Goal: Task Accomplishment & Management: Manage account settings

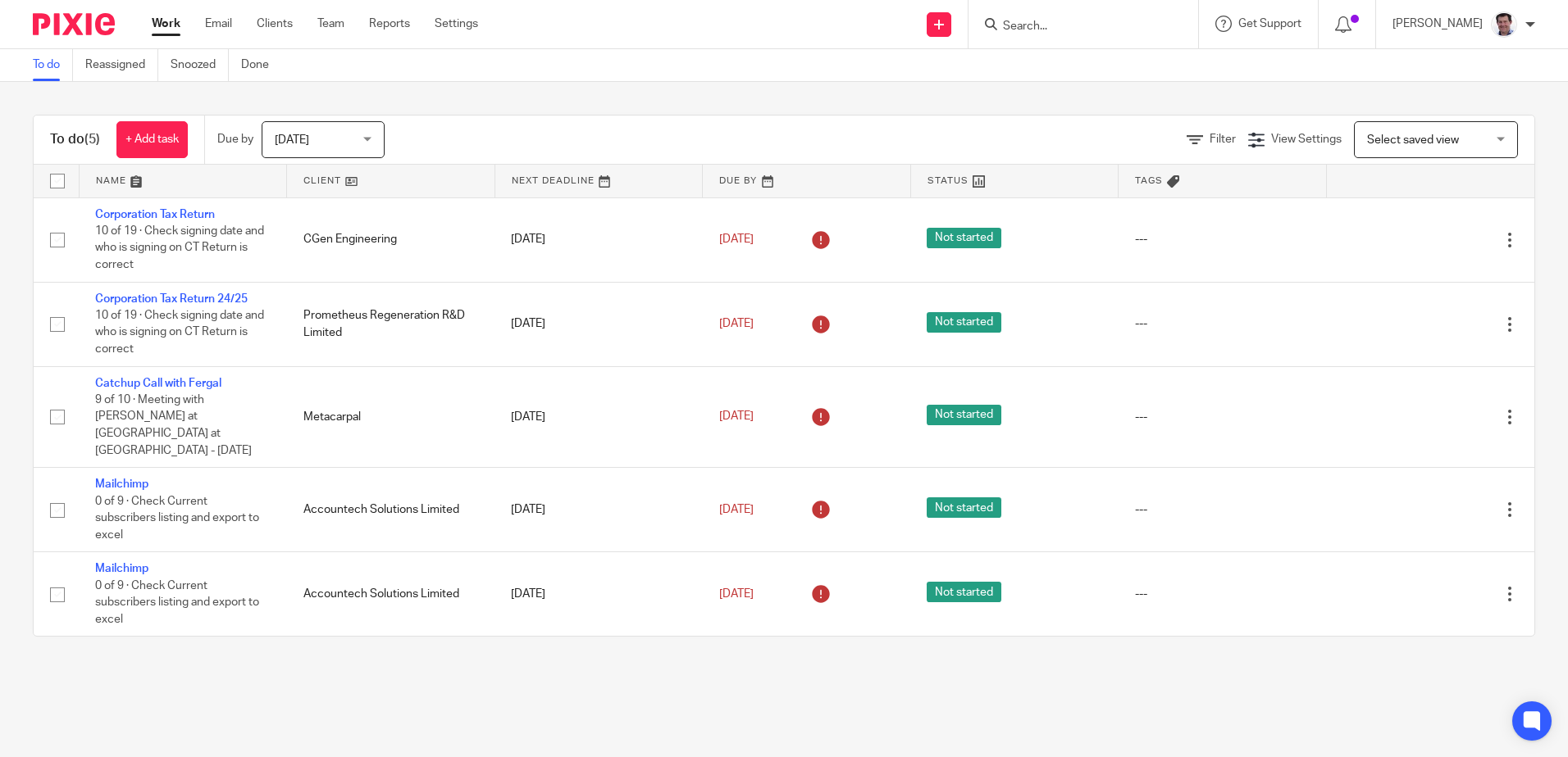
click at [279, 13] on div "Work Email Clients Team Reports Settings Work Email Clients Team Reports Settin…" at bounding box center [319, 24] width 367 height 48
click at [272, 23] on link "Clients" at bounding box center [274, 24] width 36 height 17
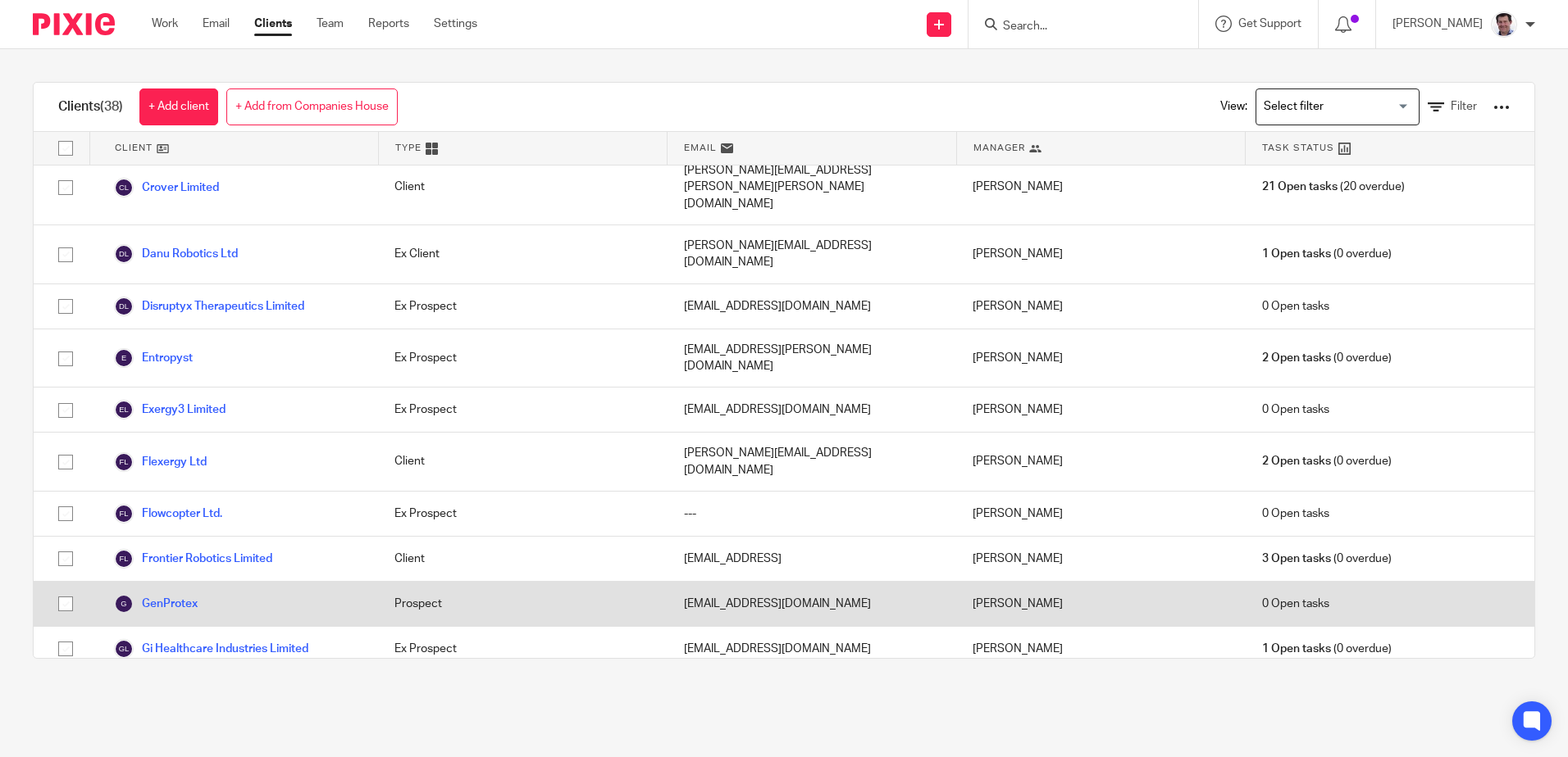
scroll to position [656, 0]
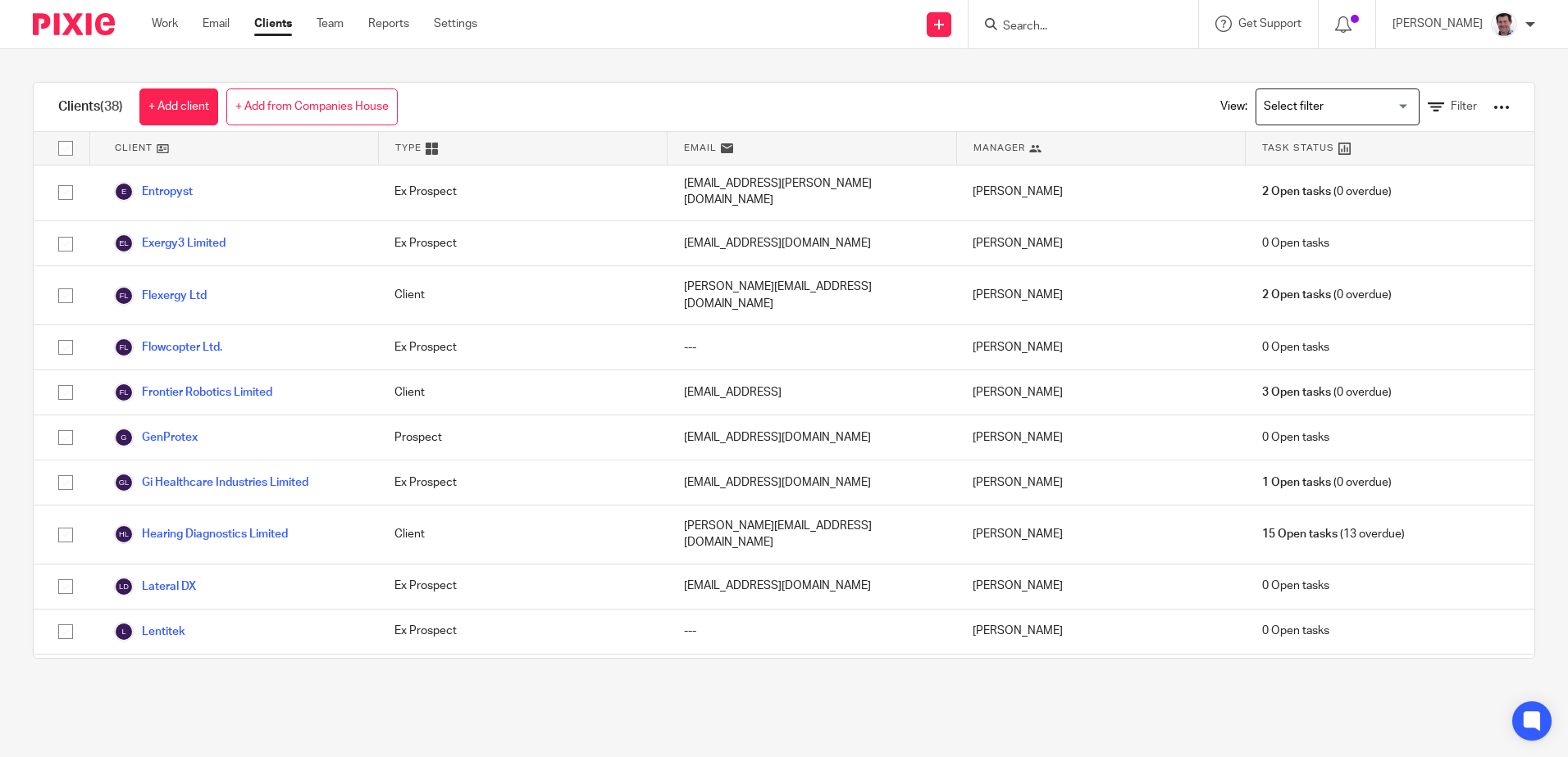
click at [193, 718] on link "MycoBiologics Limited" at bounding box center [186, 728] width 146 height 20
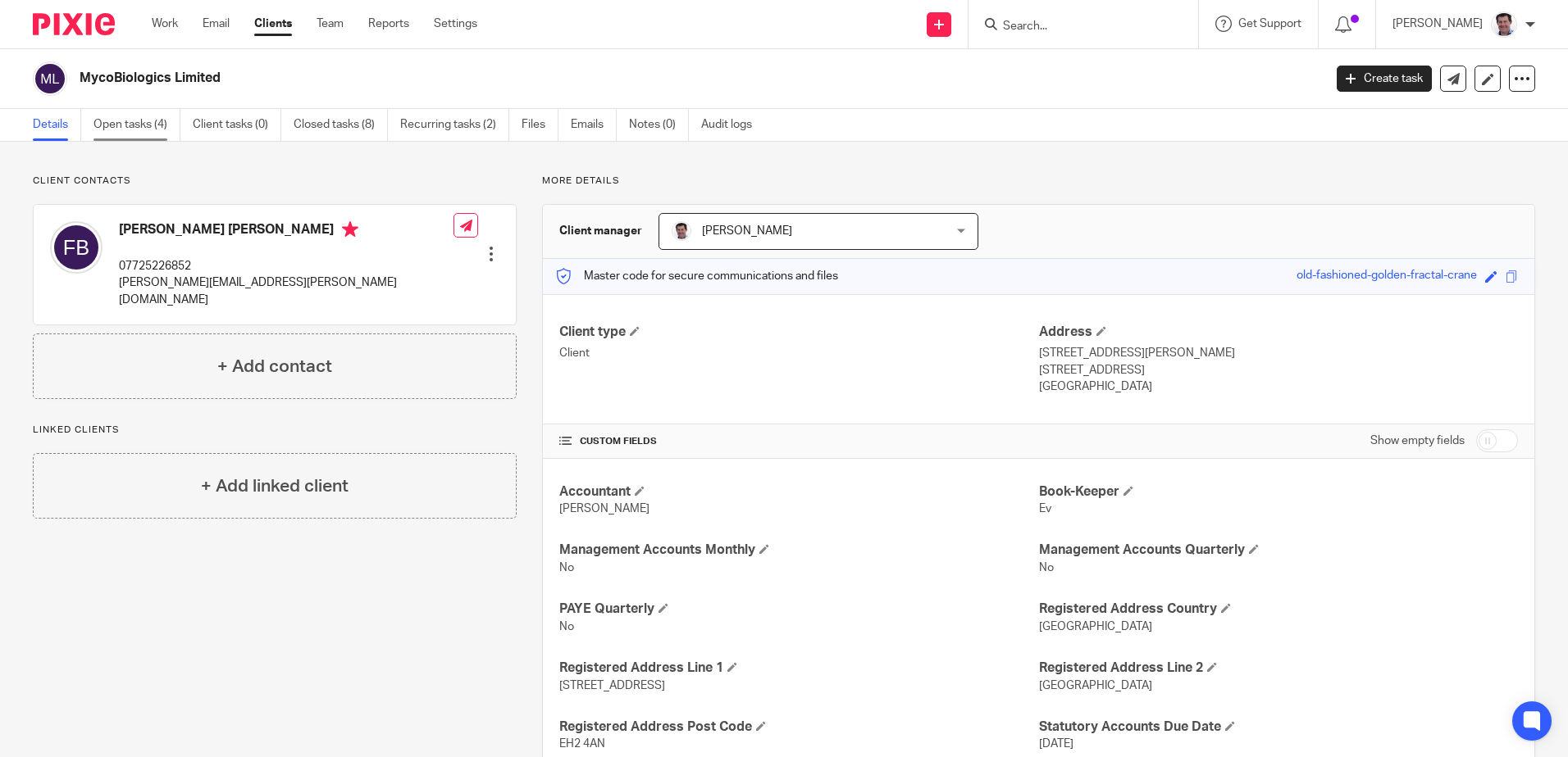
click at [122, 130] on link "Open tasks (4)" at bounding box center [137, 125] width 87 height 32
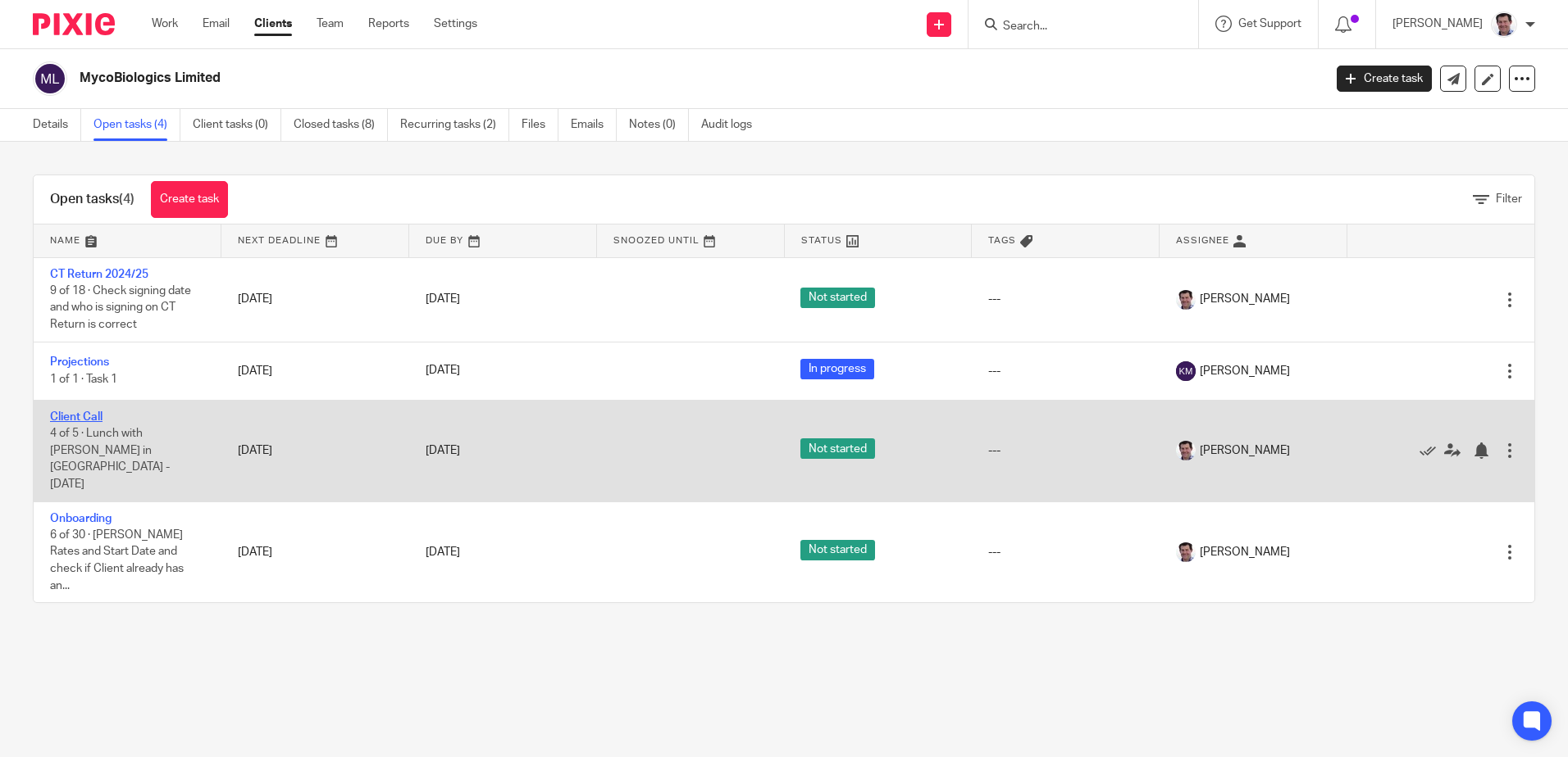
click at [92, 416] on link "Client Call" at bounding box center [76, 418] width 52 height 12
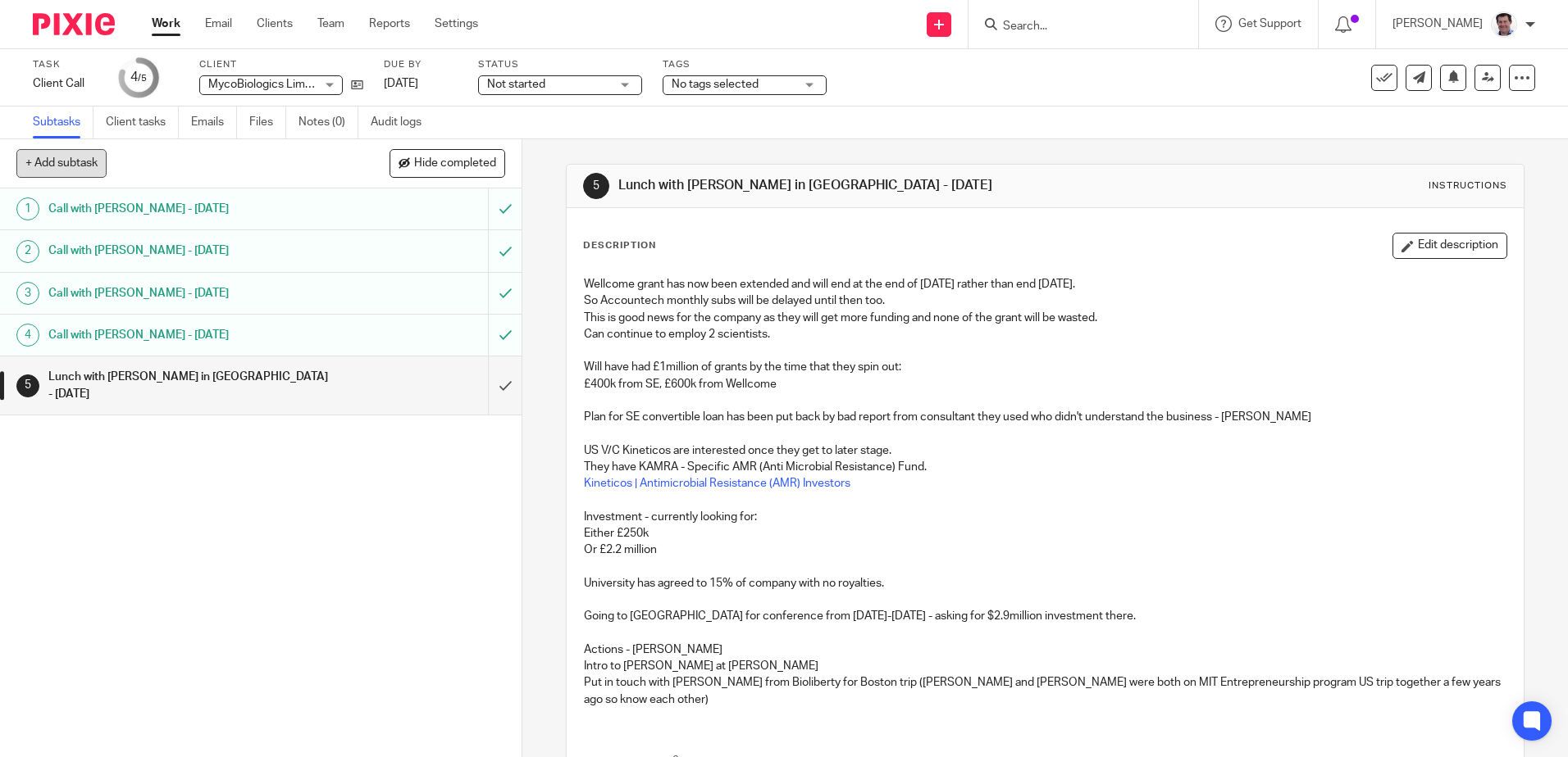
click at [79, 164] on button "+ Add subtask" at bounding box center [61, 163] width 90 height 28
type input "X"
type input "Call with Fiona - 10 September 2025"
click at [488, 164] on p "+ Add" at bounding box center [481, 164] width 48 height 28
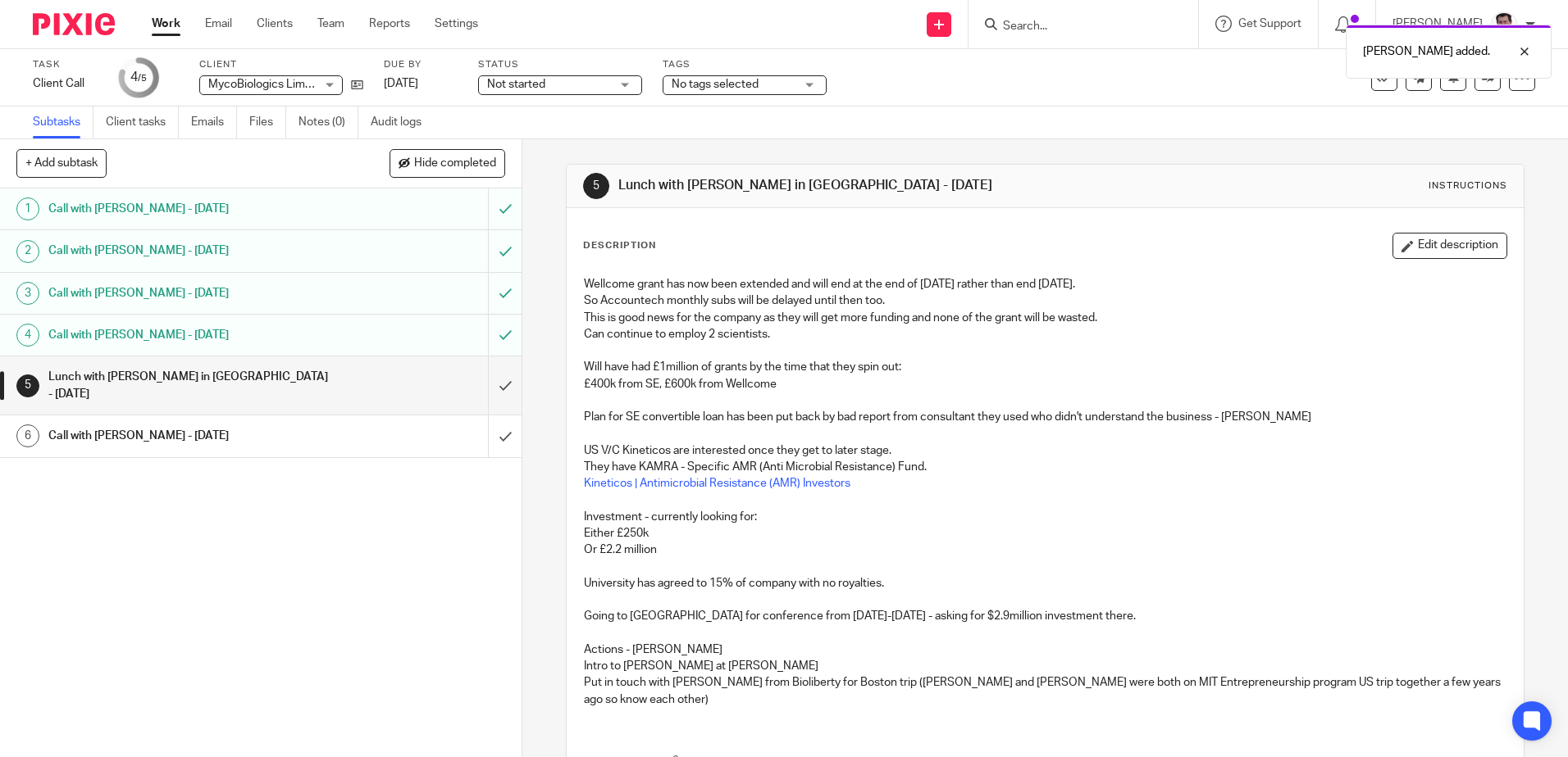
click at [306, 424] on h1 "Call with [PERSON_NAME] - [DATE]" at bounding box center [189, 435] width 282 height 25
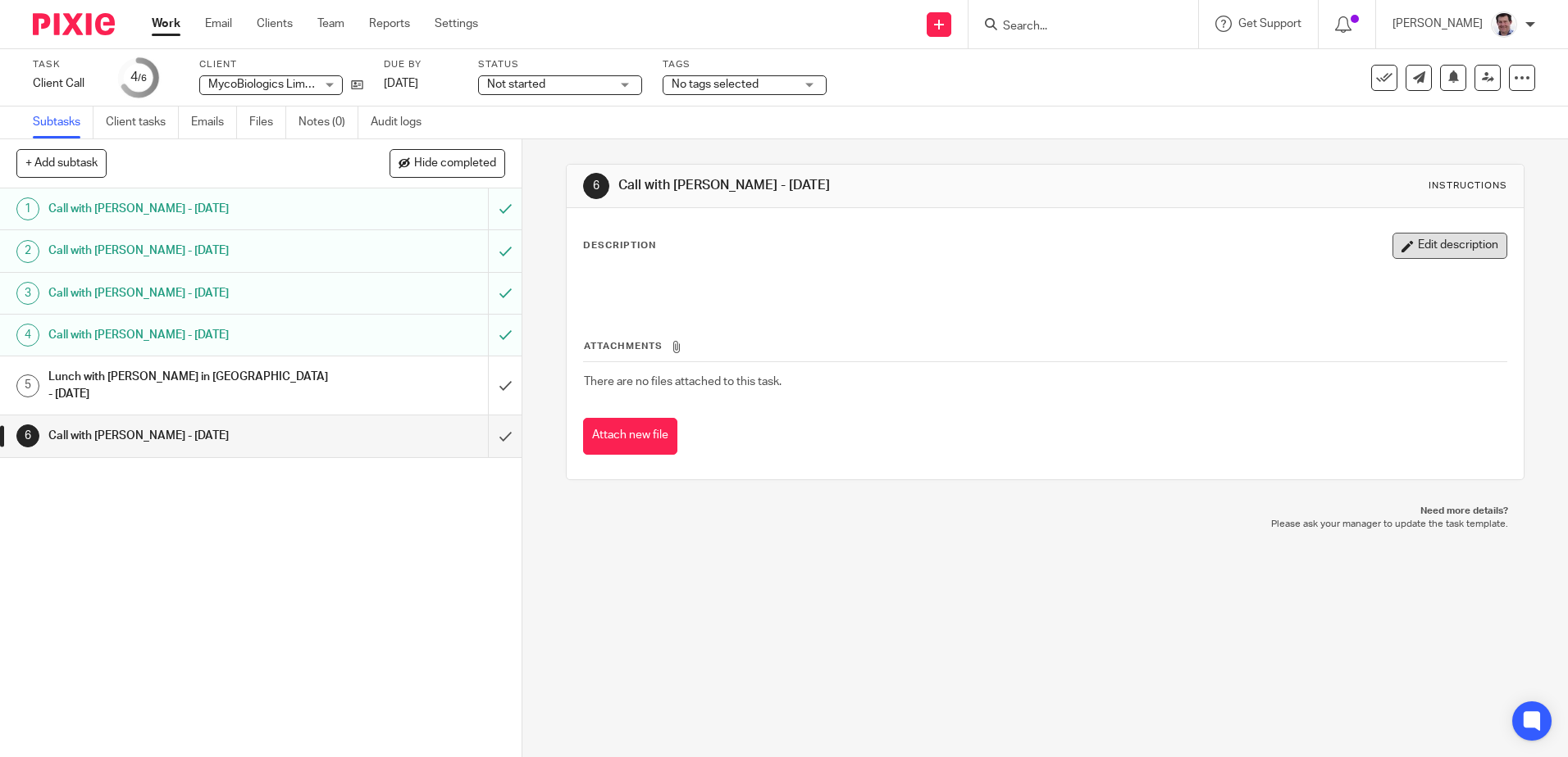
click at [1450, 248] on button "Edit description" at bounding box center [1450, 245] width 115 height 27
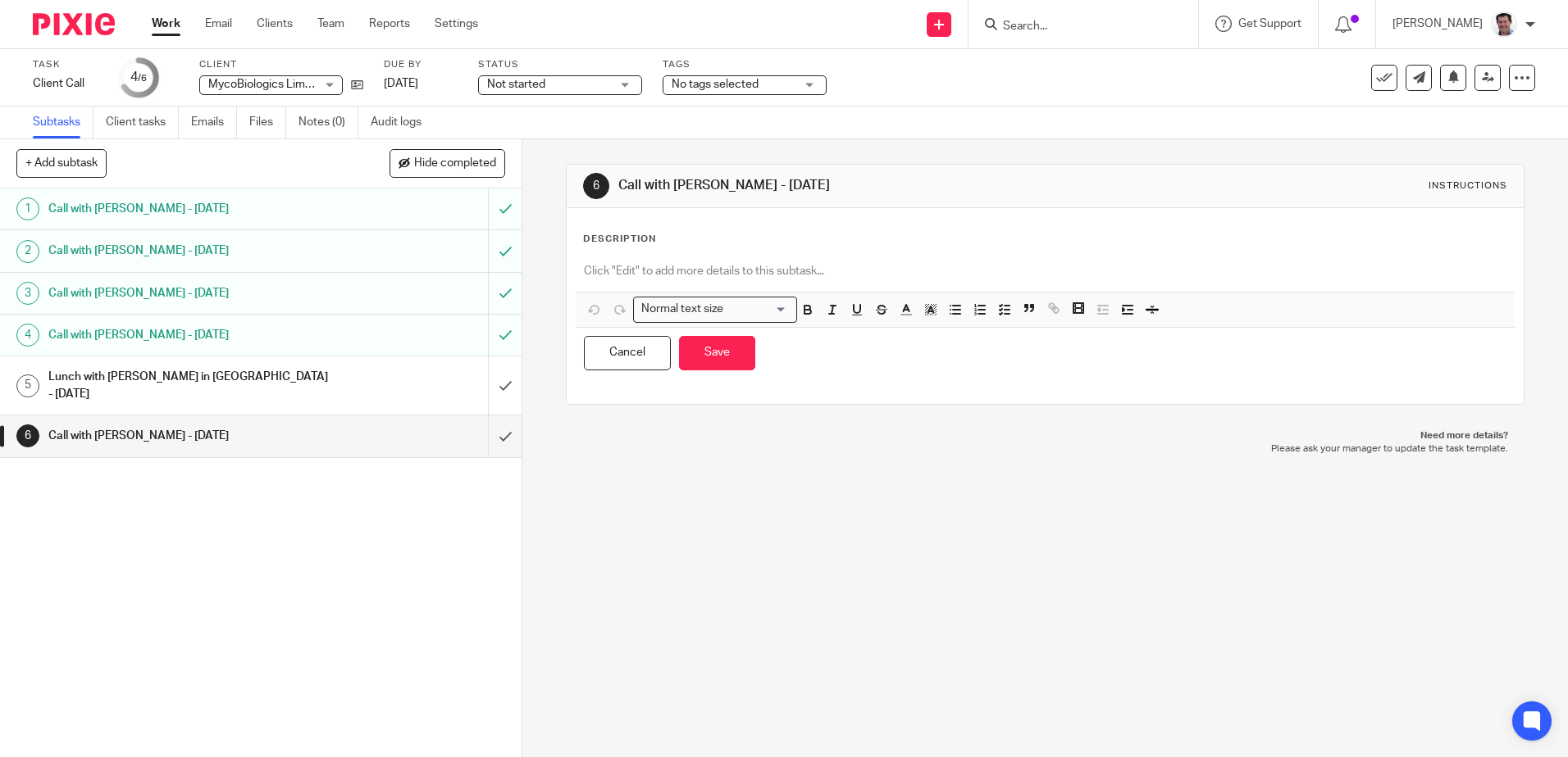
click at [586, 270] on p at bounding box center [1044, 271] width 922 height 17
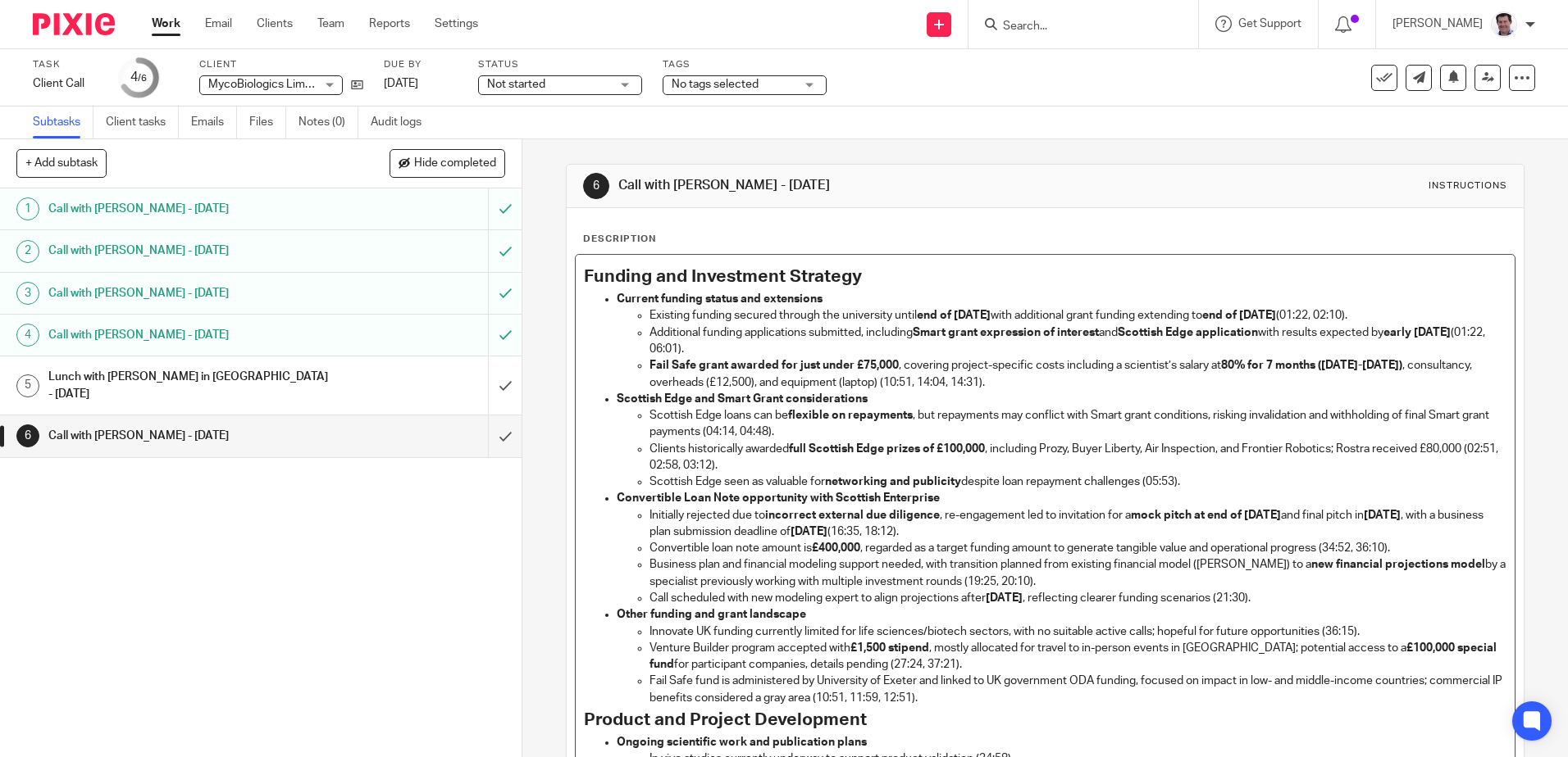
drag, startPoint x: 1435, startPoint y: 311, endPoint x: 1452, endPoint y: 313, distance: 17.1
click at [1440, 312] on p "Existing funding secured through the university until end of [DATE] with additi…" at bounding box center [1077, 316] width 856 height 17
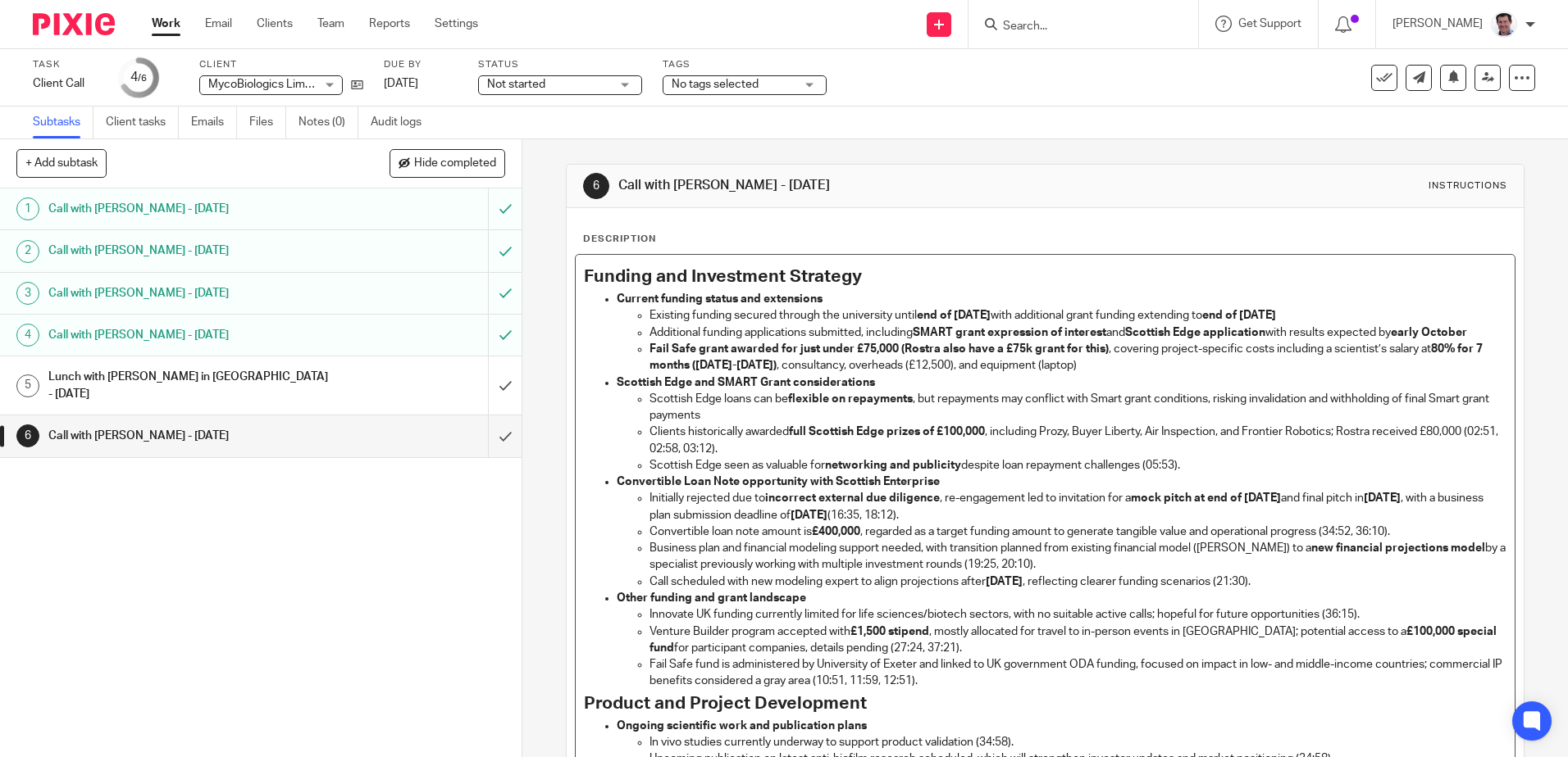
click at [1068, 429] on p "Clients historically awarded full Scottish Edge prizes of £100,000 , including …" at bounding box center [1077, 440] width 856 height 34
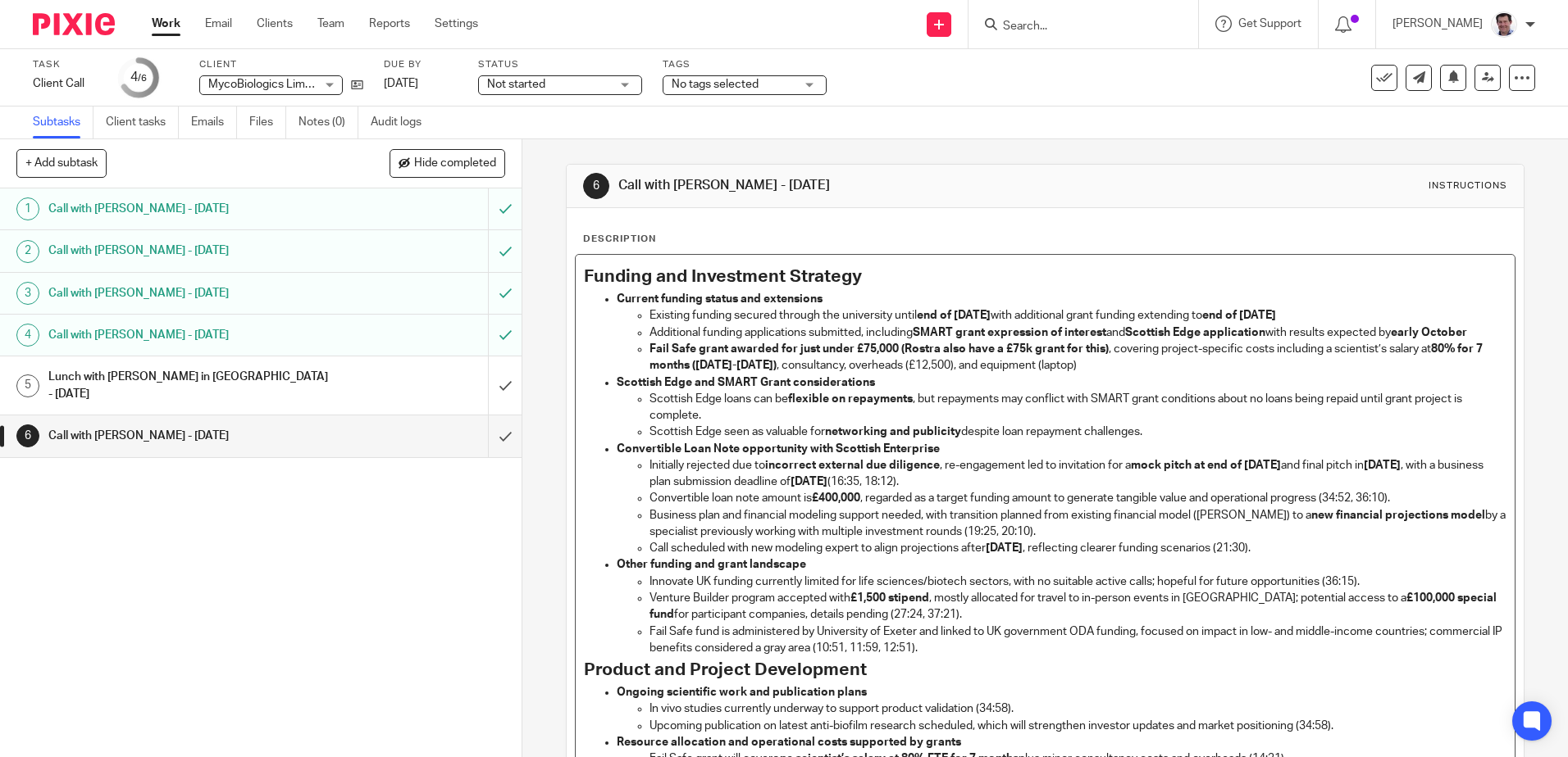
click at [1336, 461] on p "Initially rejected due to incorrect external due diligence , re-engagement led …" at bounding box center [1077, 474] width 856 height 34
click at [1139, 632] on p "Fail Safe fund is administered by University of Exeter and linked to UK governm…" at bounding box center [1077, 640] width 856 height 34
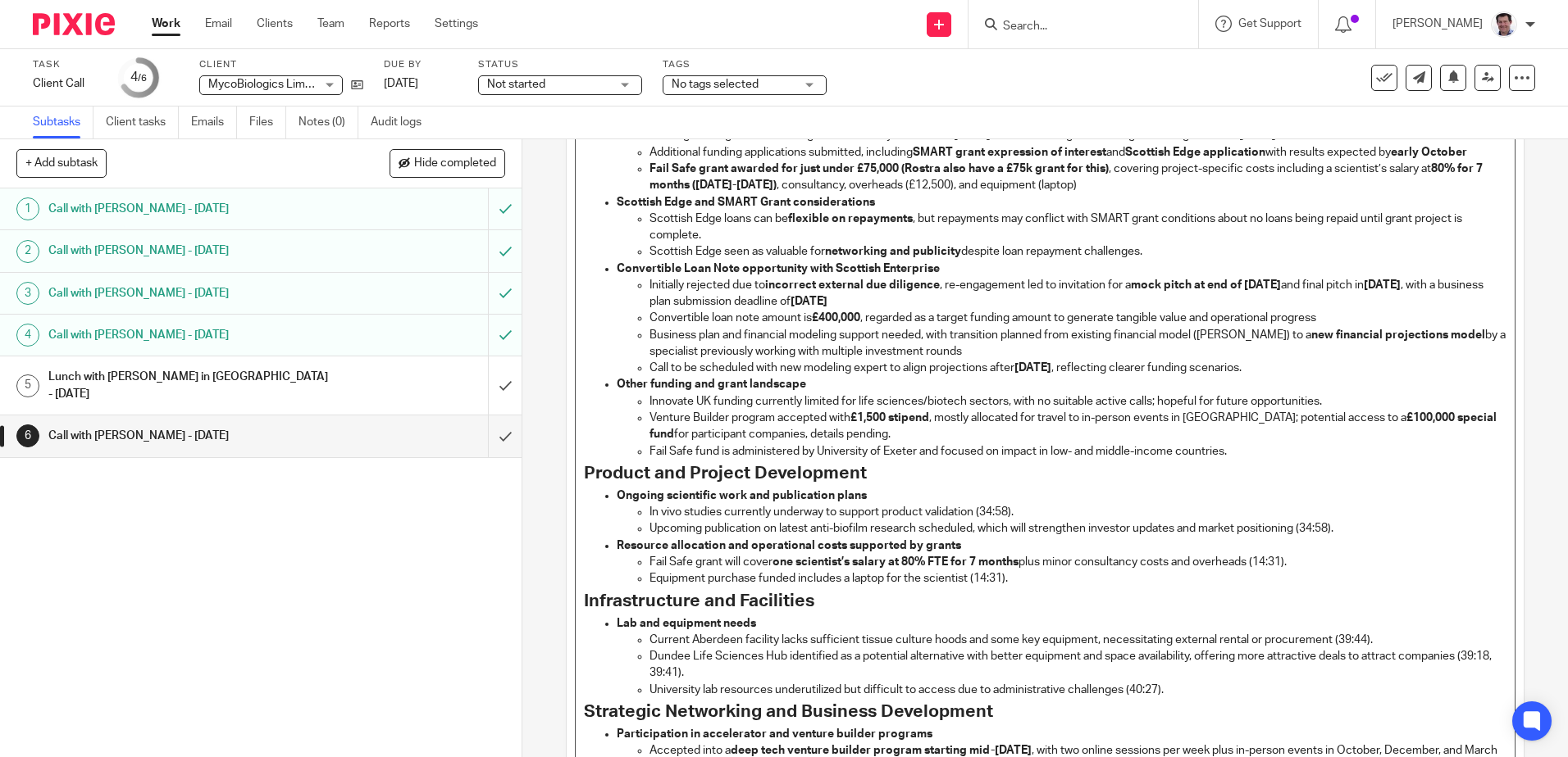
scroll to position [197, 0]
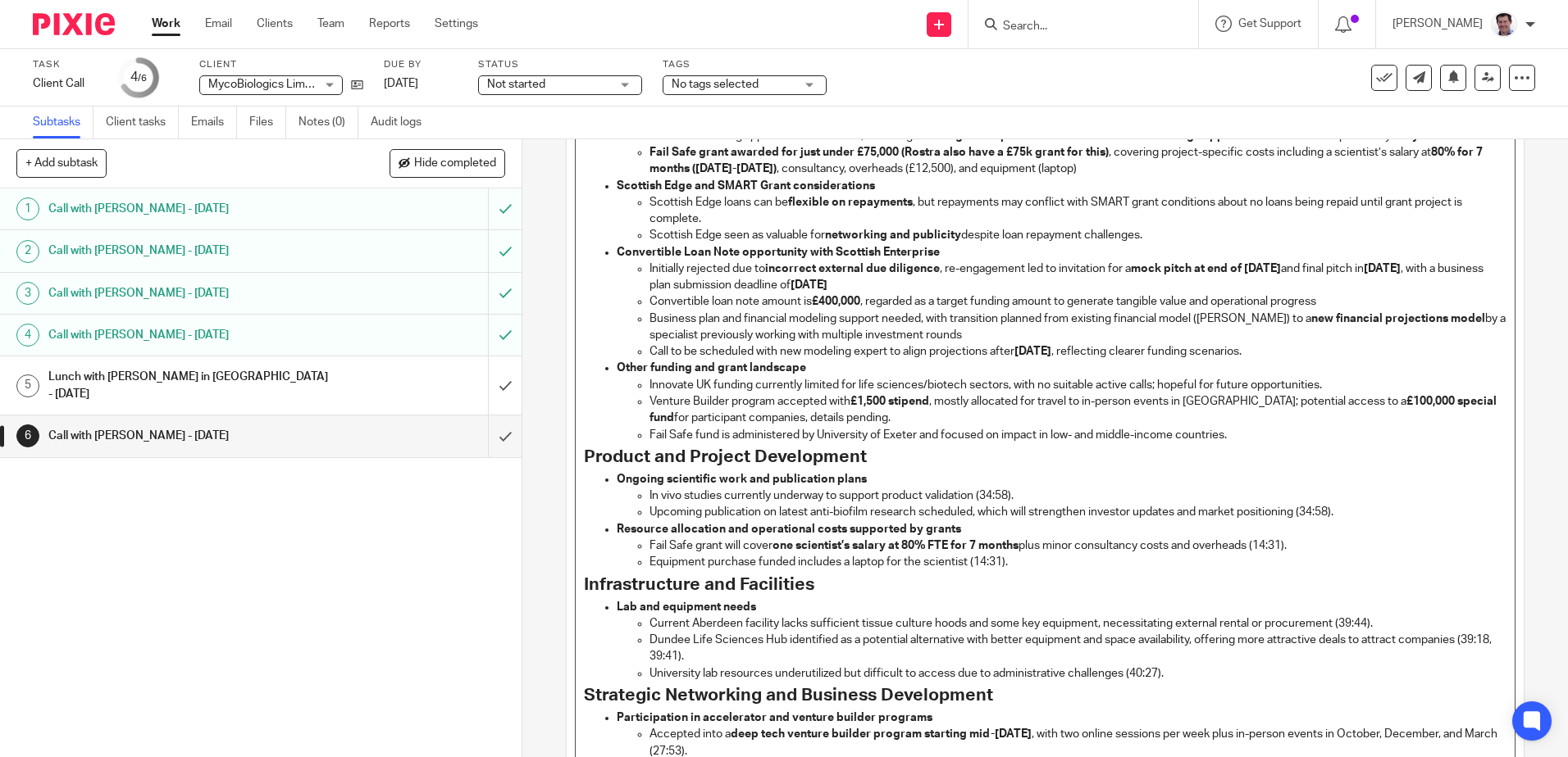
click at [1042, 485] on p "Ongoing scientific work and publication plans" at bounding box center [1061, 479] width 889 height 17
click at [1026, 494] on p "In vivo studies currently underway to support product validation (34:58)." at bounding box center [1077, 496] width 856 height 17
click at [1338, 514] on p "Upcoming publication on latest anti-biofilm research scheduled, which will stre…" at bounding box center [1077, 512] width 856 height 17
click at [1312, 547] on p "Fail Safe grant will cover one scientist’s salary at 80% FTE for 7 months plus …" at bounding box center [1077, 545] width 856 height 17
click at [1025, 562] on p "Equipment purchase funded includes a laptop for the scientist (14:31)." at bounding box center [1077, 562] width 856 height 17
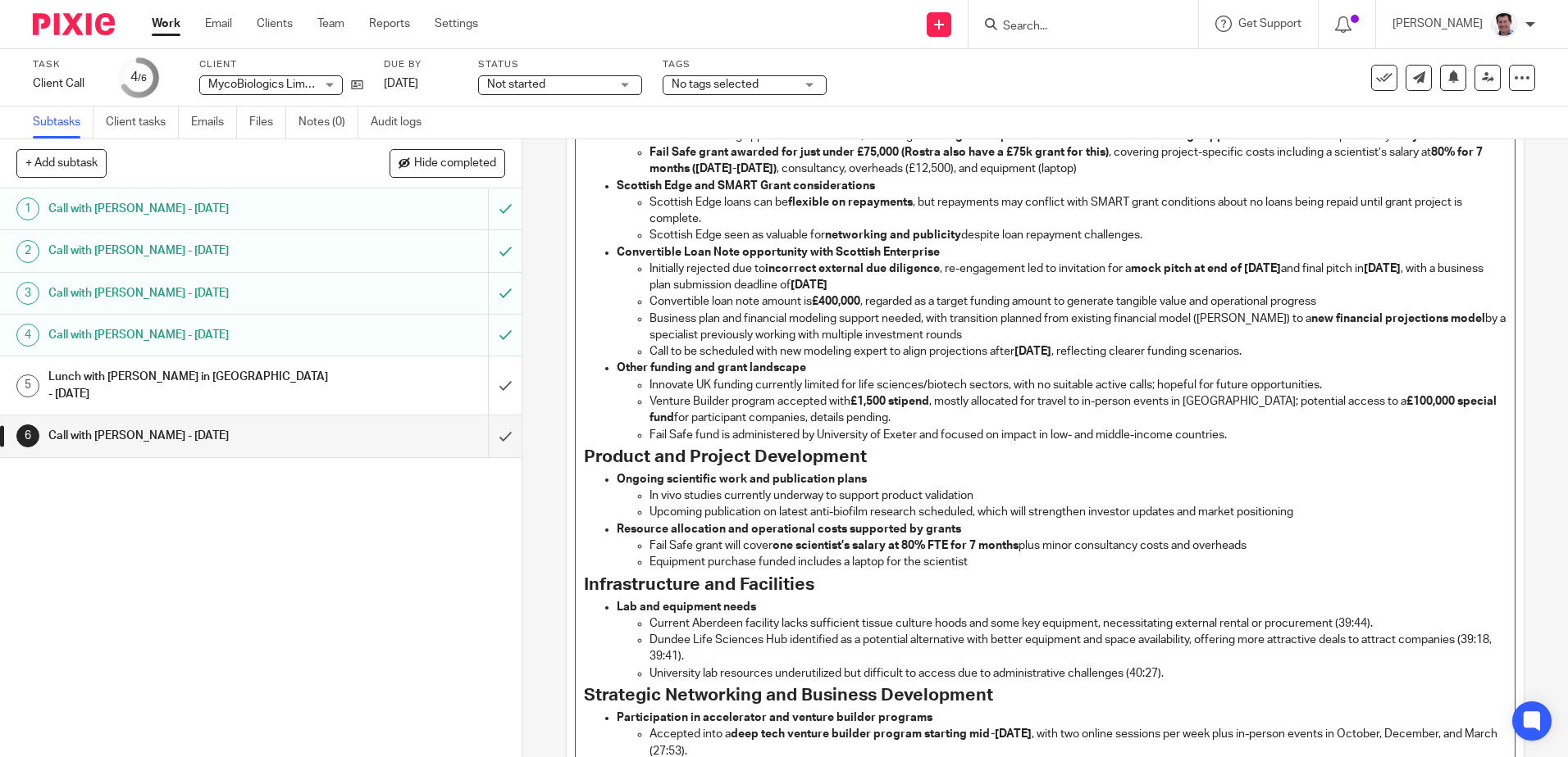
scroll to position [360, 0]
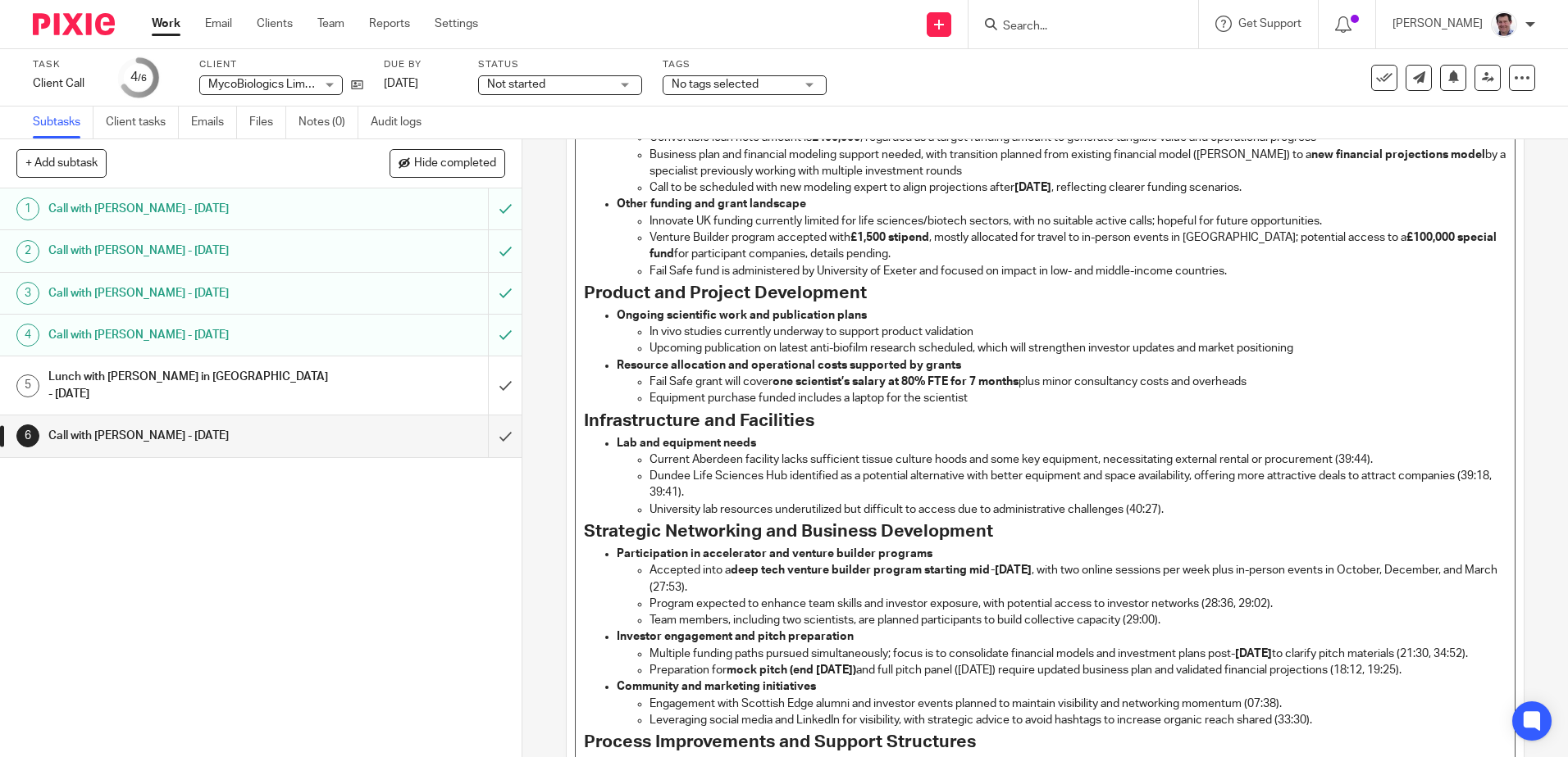
click at [1366, 455] on p "Current Aberdeen facility lacks sufficient tissue culture hoods and some key eq…" at bounding box center [1077, 459] width 856 height 17
click at [1370, 457] on p "Current Aberdeen facility lacks sufficient tissue culture hoods and some key eq…" at bounding box center [1077, 459] width 856 height 17
click at [731, 495] on p "Dundee Life Sciences Hub identified as a potential alternative with better equi…" at bounding box center [1077, 485] width 856 height 34
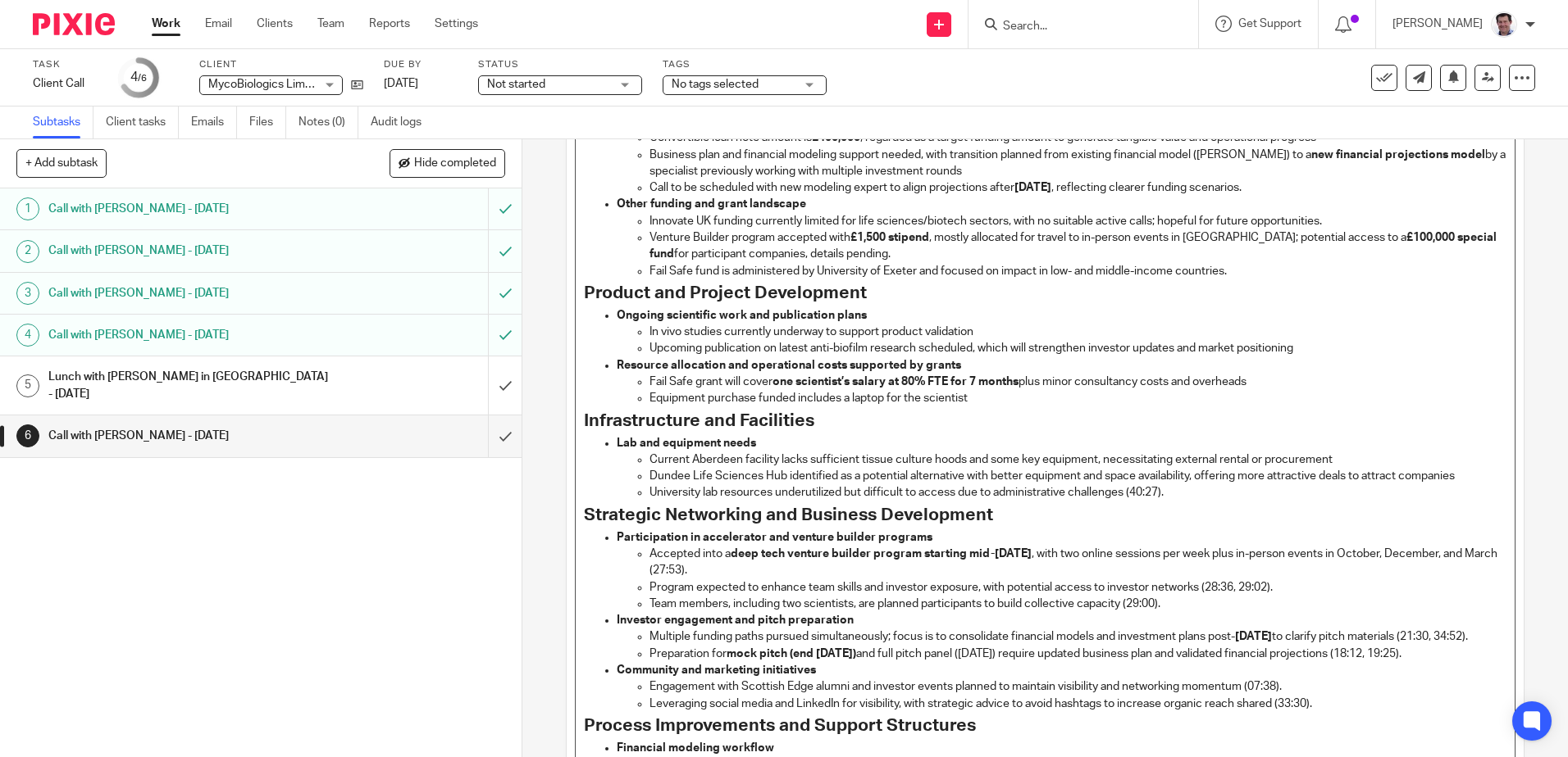
click at [1177, 494] on p "University lab resources underutilized but difficult to access due to administr…" at bounding box center [1077, 493] width 856 height 17
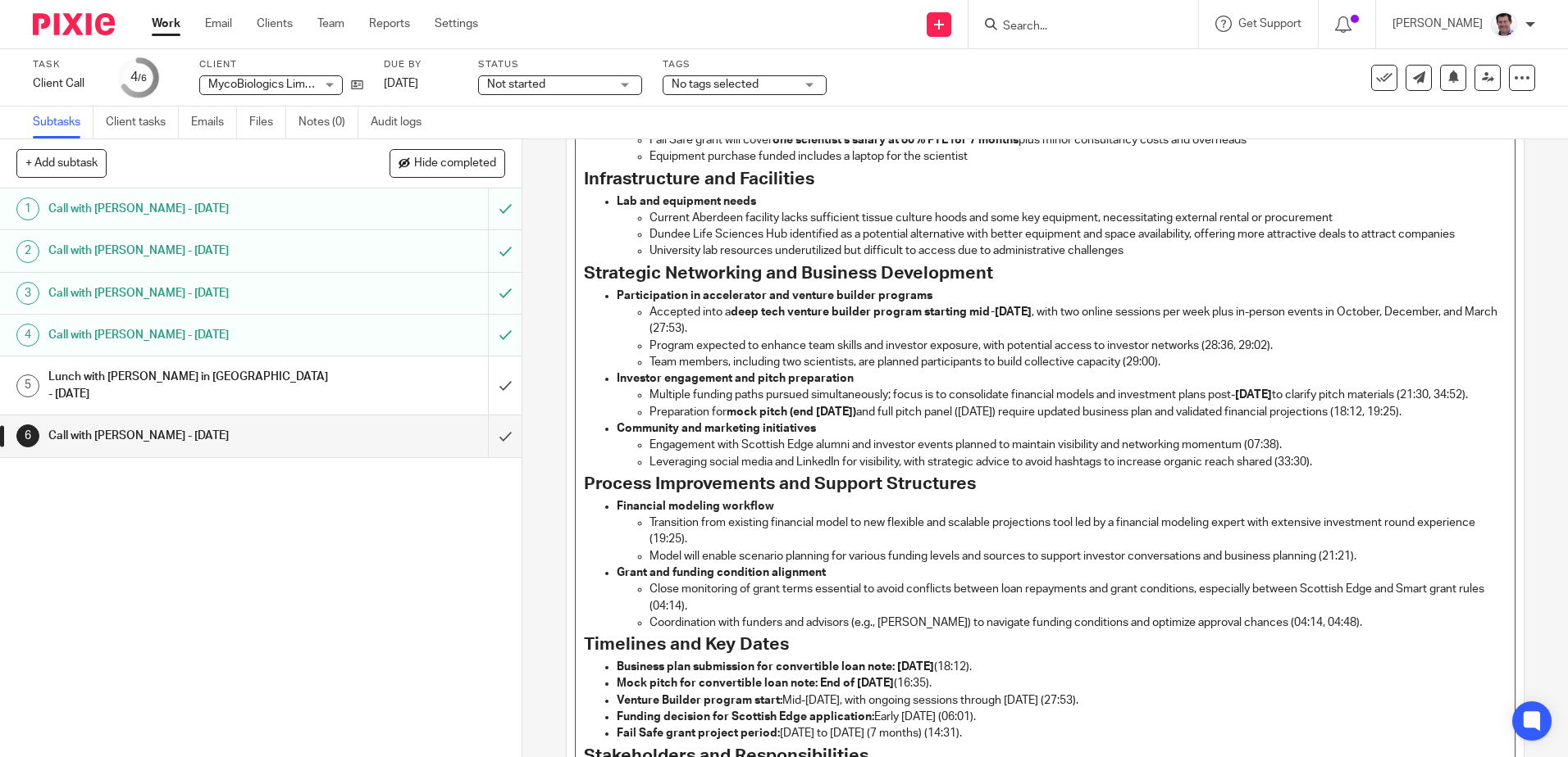
scroll to position [607, 0]
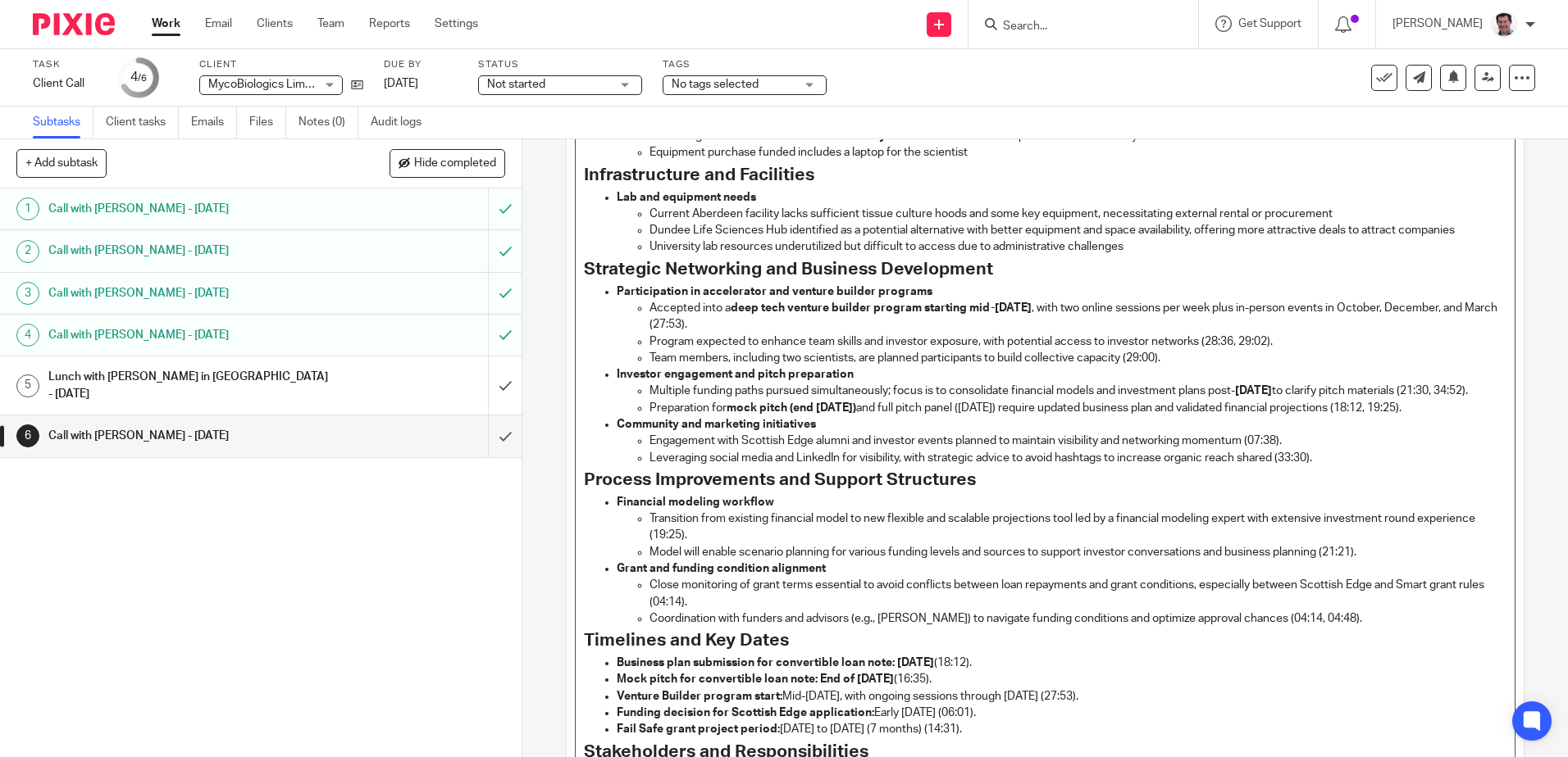
click at [1063, 310] on p "Accepted into a deep tech venture builder program starting mid-[DATE] , with tw…" at bounding box center [1077, 317] width 856 height 34
click at [726, 322] on p "Accepted into a deep tech venture builder program starting mid-October , with t…" at bounding box center [1077, 317] width 856 height 34
click at [1284, 336] on p "Program expected to enhance team skills and investor exposure, with potential a…" at bounding box center [1077, 341] width 856 height 17
click at [1177, 354] on p "Team members, including two scientists, are planned participants to build colle…" at bounding box center [1077, 358] width 856 height 17
click at [1343, 391] on p "Multiple funding paths pursued simultaneously; focus is to consolidate financia…" at bounding box center [1077, 391] width 856 height 17
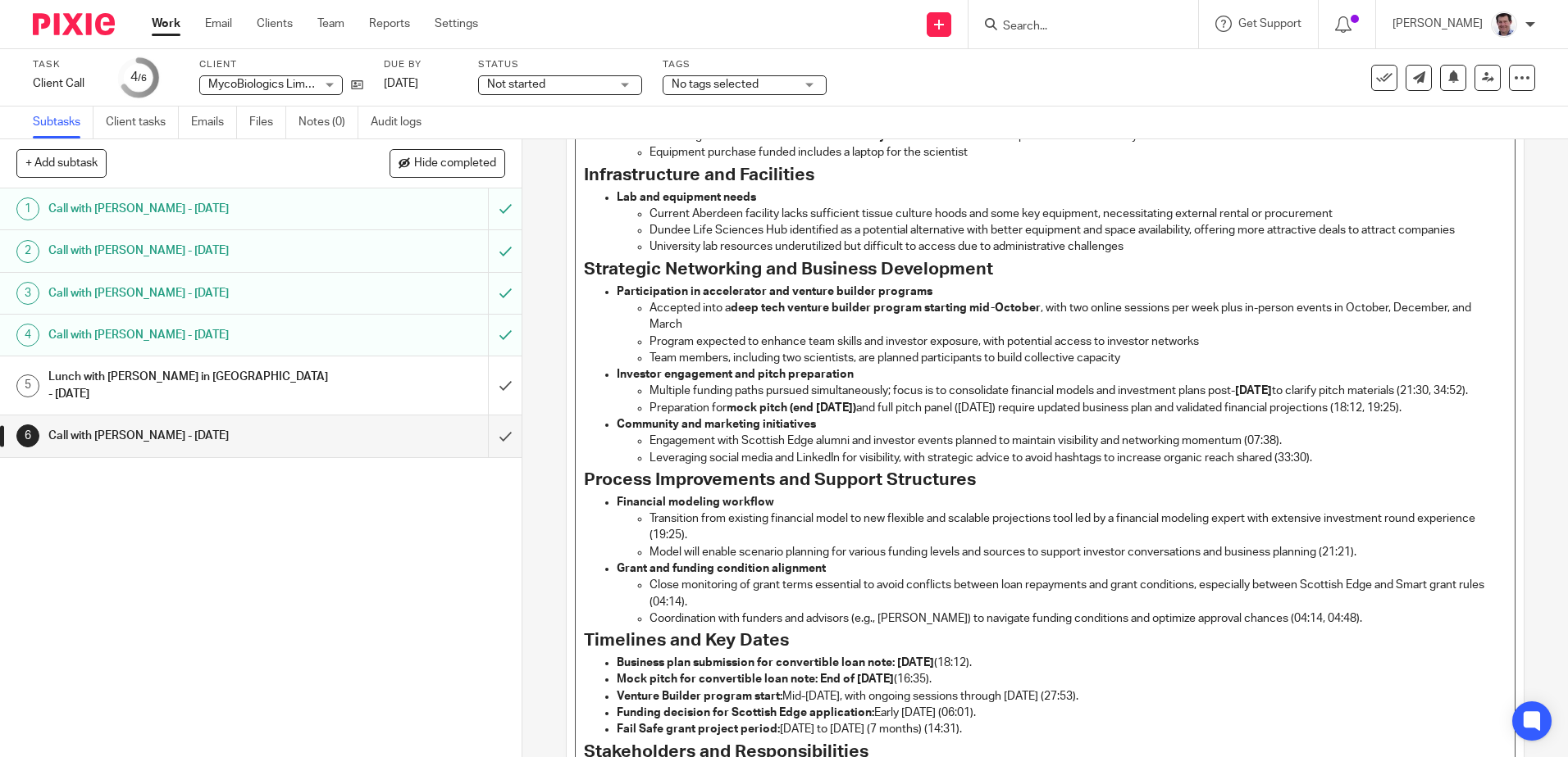
drag, startPoint x: 693, startPoint y: 409, endPoint x: 712, endPoint y: 399, distance: 21.5
click at [695, 399] on p "Multiple funding paths pursued simultaneously; focus is to consolidate financia…" at bounding box center [1077, 391] width 856 height 17
click at [856, 410] on strong "mock pitch (end [DATE])" at bounding box center [791, 409] width 130 height 12
click at [1062, 406] on p "Preparation for mock pitch (end September) and full pitch panel ([DATE]) requir…" at bounding box center [1077, 408] width 856 height 17
click at [1454, 409] on p "Preparation for mock pitch (end September) and full pitch panel (November) requ…" at bounding box center [1077, 408] width 856 height 17
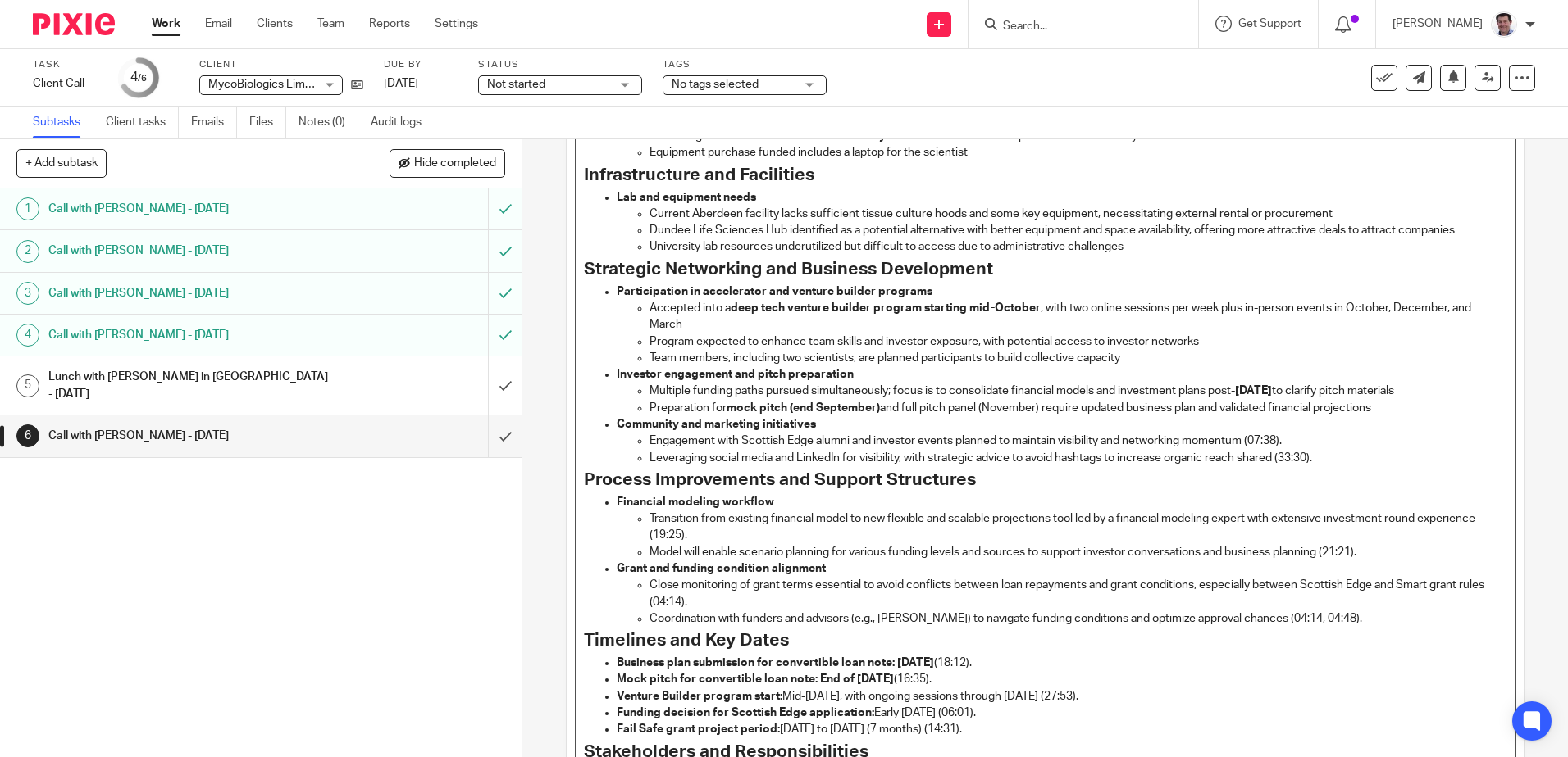
click at [1296, 441] on p "Engagement with Scottish Edge alumni and investor events planned to maintain vi…" at bounding box center [1077, 440] width 856 height 17
click at [1334, 457] on p "Leveraging social media and LinkedIn for visibility, with strategic advice to a…" at bounding box center [1077, 458] width 856 height 17
click at [690, 527] on p "Transition from existing financial model to new flexible and scalable projectio…" at bounding box center [1077, 527] width 856 height 34
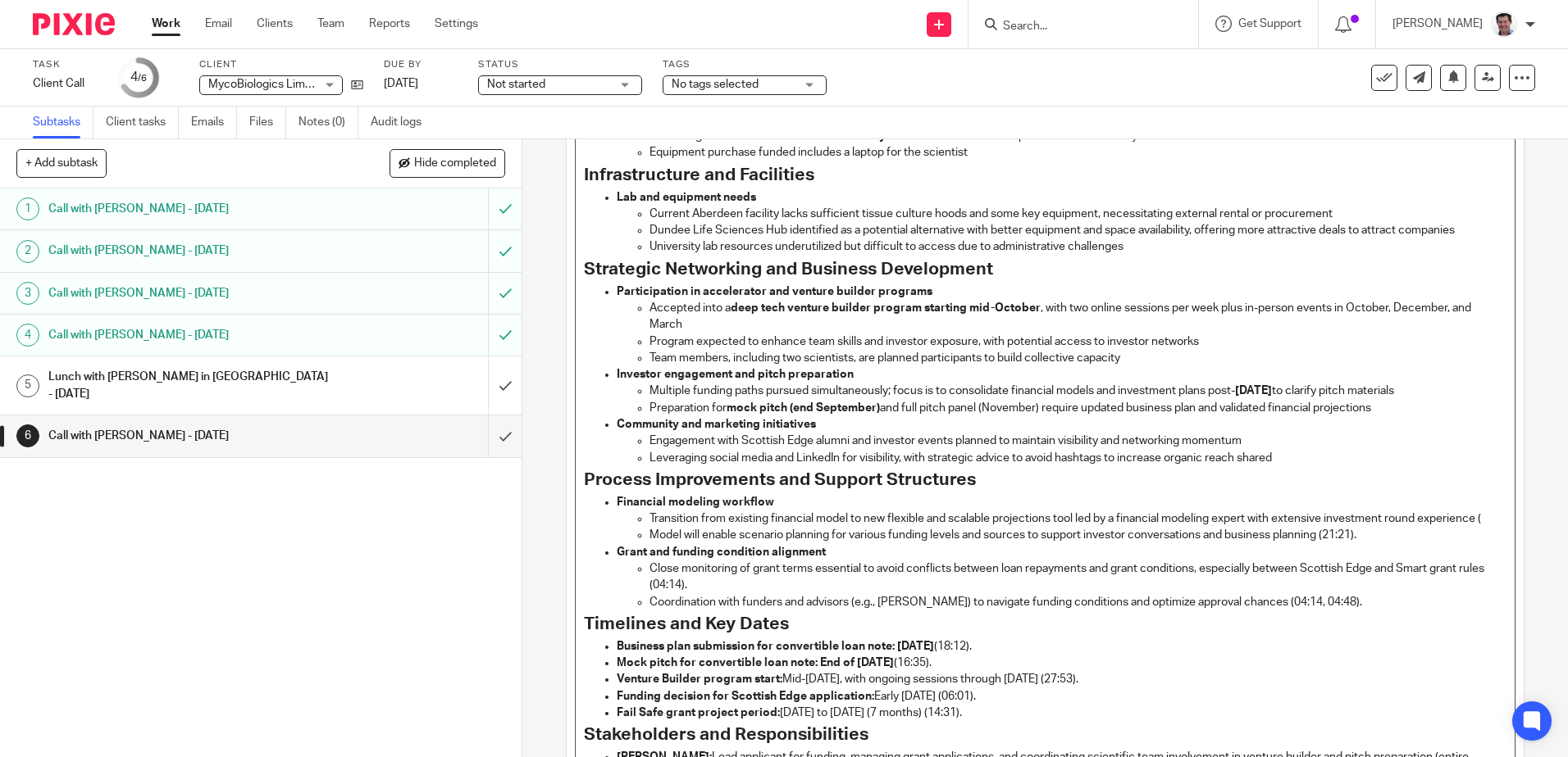
click at [1391, 537] on p "Model will enable scenario planning for various funding levels and sources to s…" at bounding box center [1077, 535] width 856 height 17
click at [1480, 520] on p "Transition from existing financial model to new flexible and scalable projectio…" at bounding box center [1077, 519] width 856 height 17
click at [739, 583] on p "Close monitoring of grant terms essential to avoid conflicts between loan repay…" at bounding box center [1077, 578] width 856 height 34
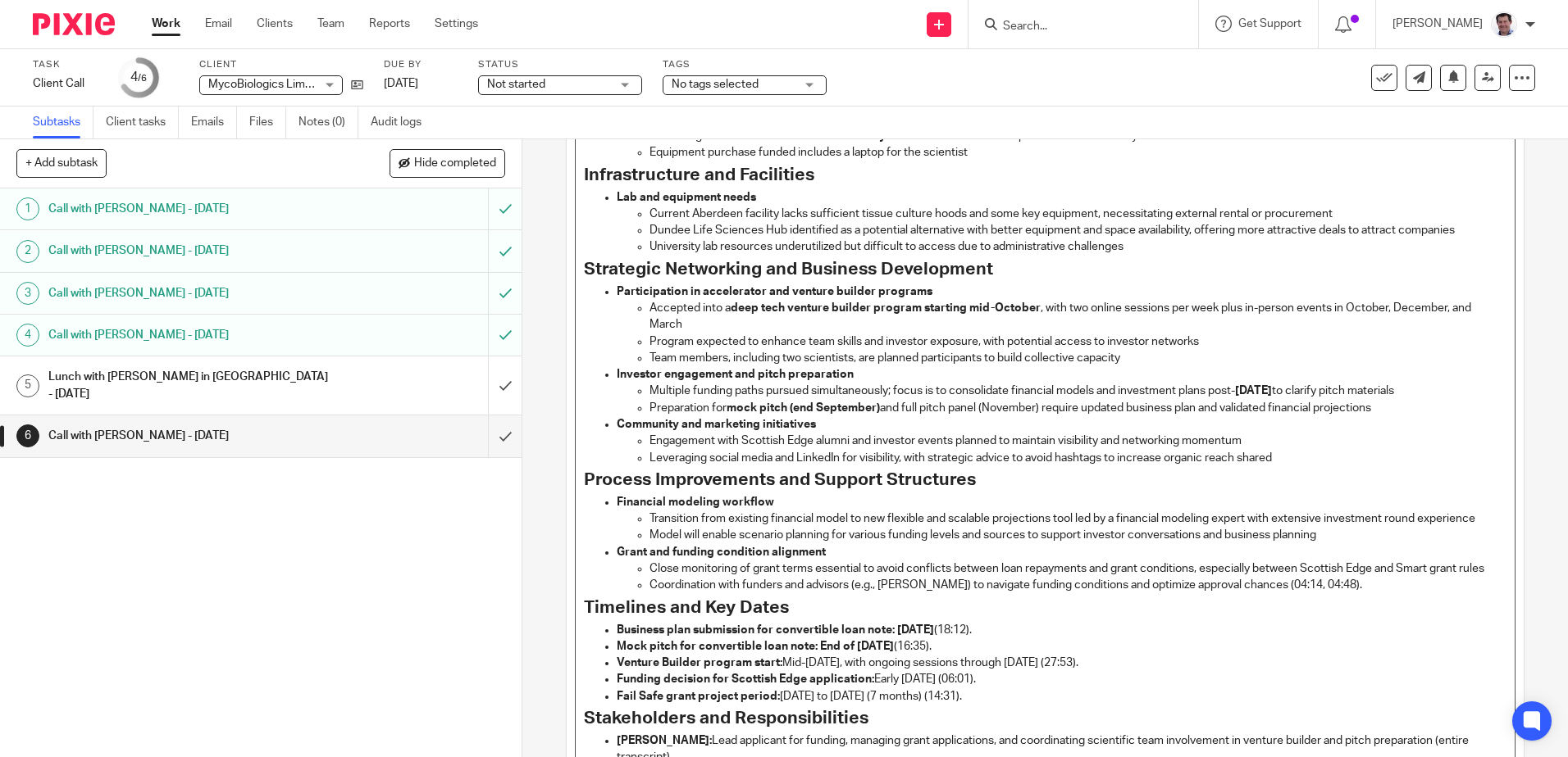
click at [1426, 571] on p "Close monitoring of grant terms essential to avoid conflicts between loan repay…" at bounding box center [1077, 569] width 856 height 17
click at [1324, 594] on p "Coordination with funders and advisors (e.g., [PERSON_NAME]) to navigate fundin…" at bounding box center [1077, 585] width 856 height 17
click at [914, 594] on p "Coordination with funders and advisors (e.g., [PERSON_NAME]) to navigate fundin…" at bounding box center [1077, 585] width 856 height 17
click at [1043, 638] on p "Business plan submission for convertible loan note: [DATE] (18:12)." at bounding box center [1061, 630] width 889 height 17
click at [996, 655] on p "Mock pitch for convertible loan note: End of [DATE] (16:35)." at bounding box center [1061, 646] width 889 height 17
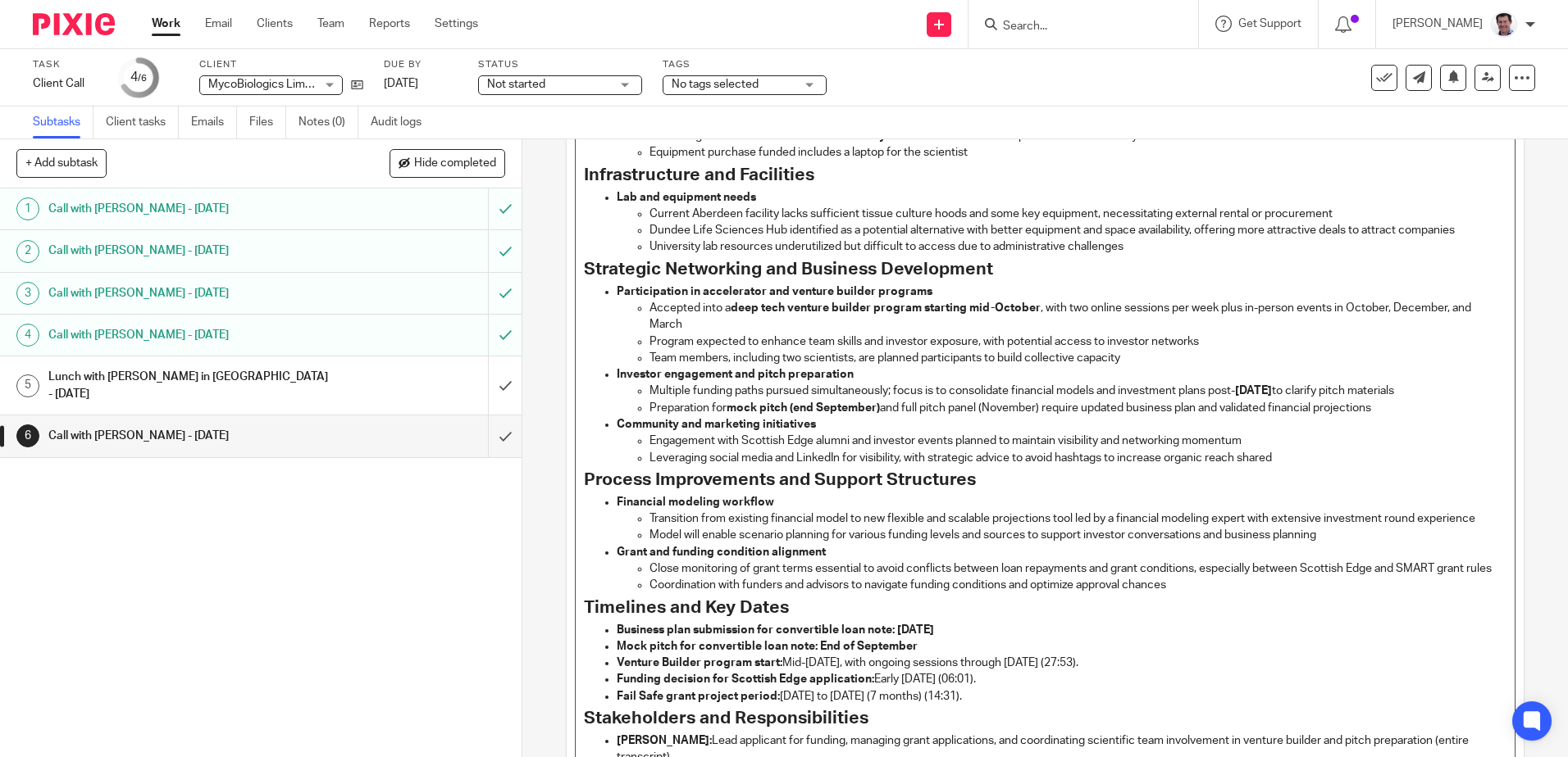
click at [980, 638] on p "Business plan submission for convertible loan note: [DATE]" at bounding box center [1061, 630] width 889 height 17
click at [876, 671] on p "Venture Builder program start: Mid-[DATE], with ongoing sessions through [DATE]…" at bounding box center [1061, 663] width 889 height 17
click at [1116, 671] on p "Venture Builder program start: Mid-October with ongoing sessions through [DATE]…" at bounding box center [1061, 663] width 889 height 17
click at [1017, 688] on p "Funding decision for Scottish Edge application: Early [DATE] (06:01)." at bounding box center [1061, 679] width 889 height 17
click at [1042, 705] on p "Fail Safe grant project period: [DATE] to [DATE] (7 months) (14:31)." at bounding box center [1061, 697] width 889 height 17
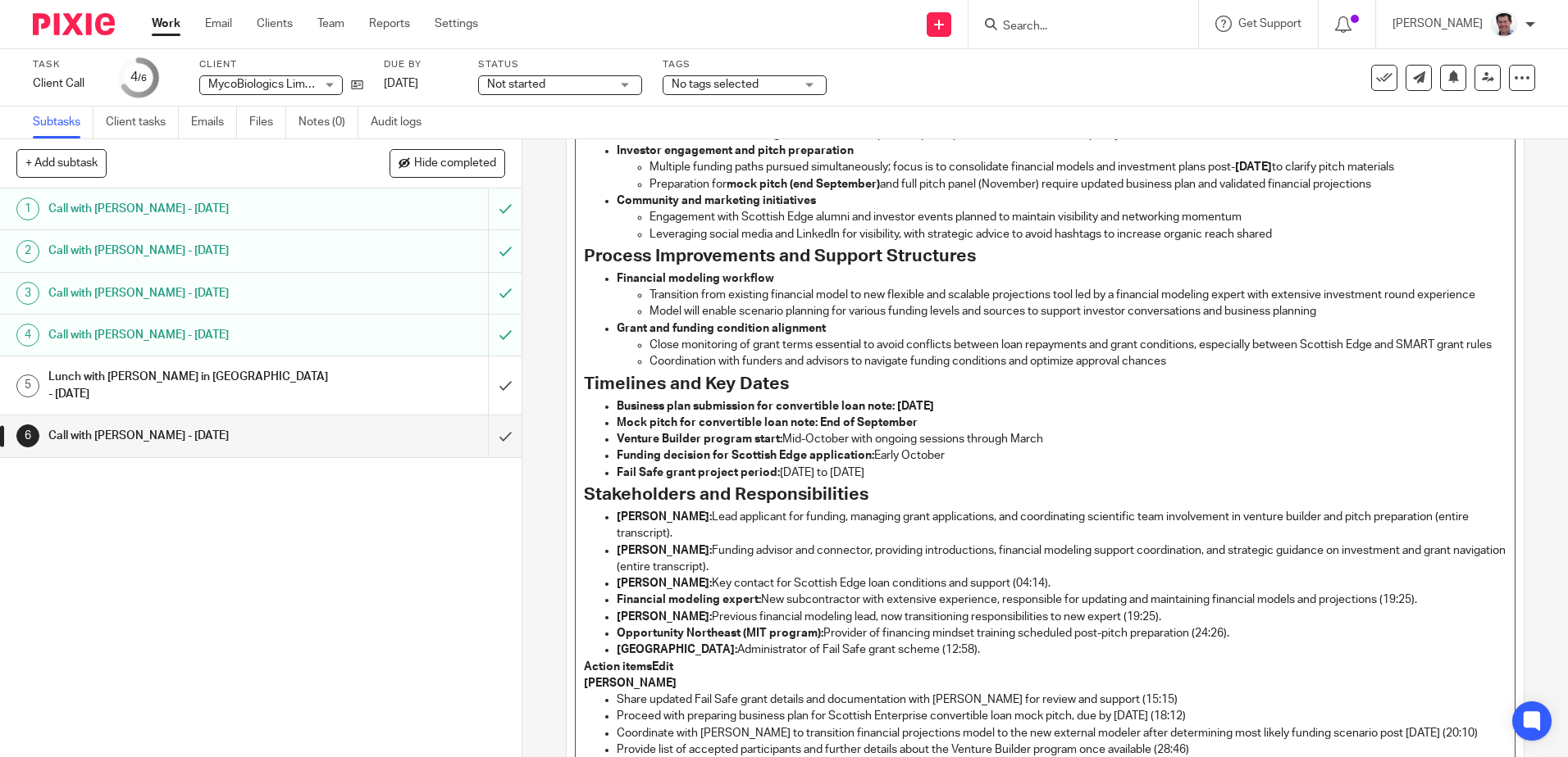
scroll to position [852, 0]
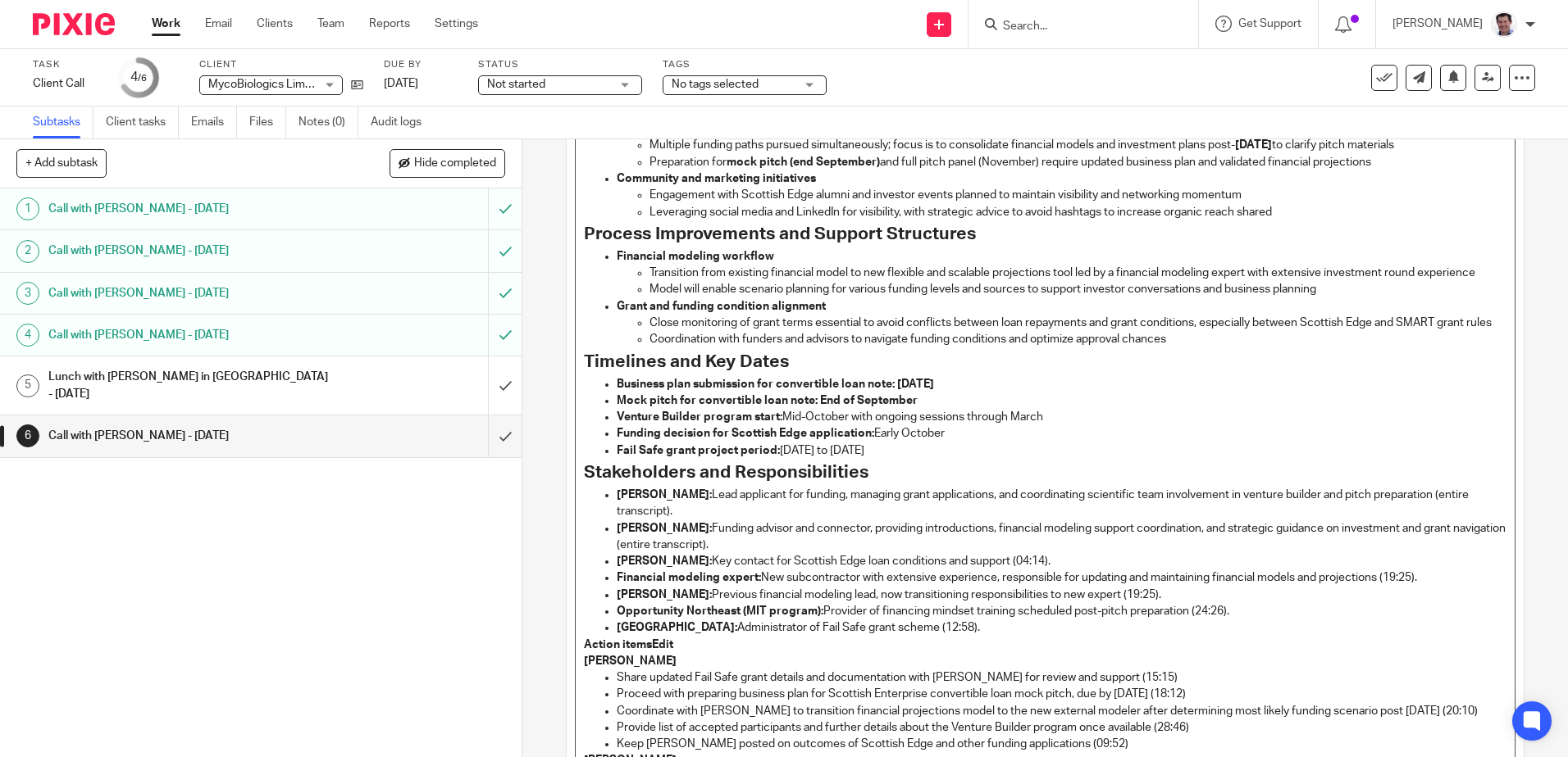
drag, startPoint x: 972, startPoint y: 642, endPoint x: 546, endPoint y: 489, distance: 452.6
click at [546, 489] on div "6 Call with [PERSON_NAME] - [DATE] Instructions Description Funding and Investm…" at bounding box center [1045, 448] width 1045 height 618
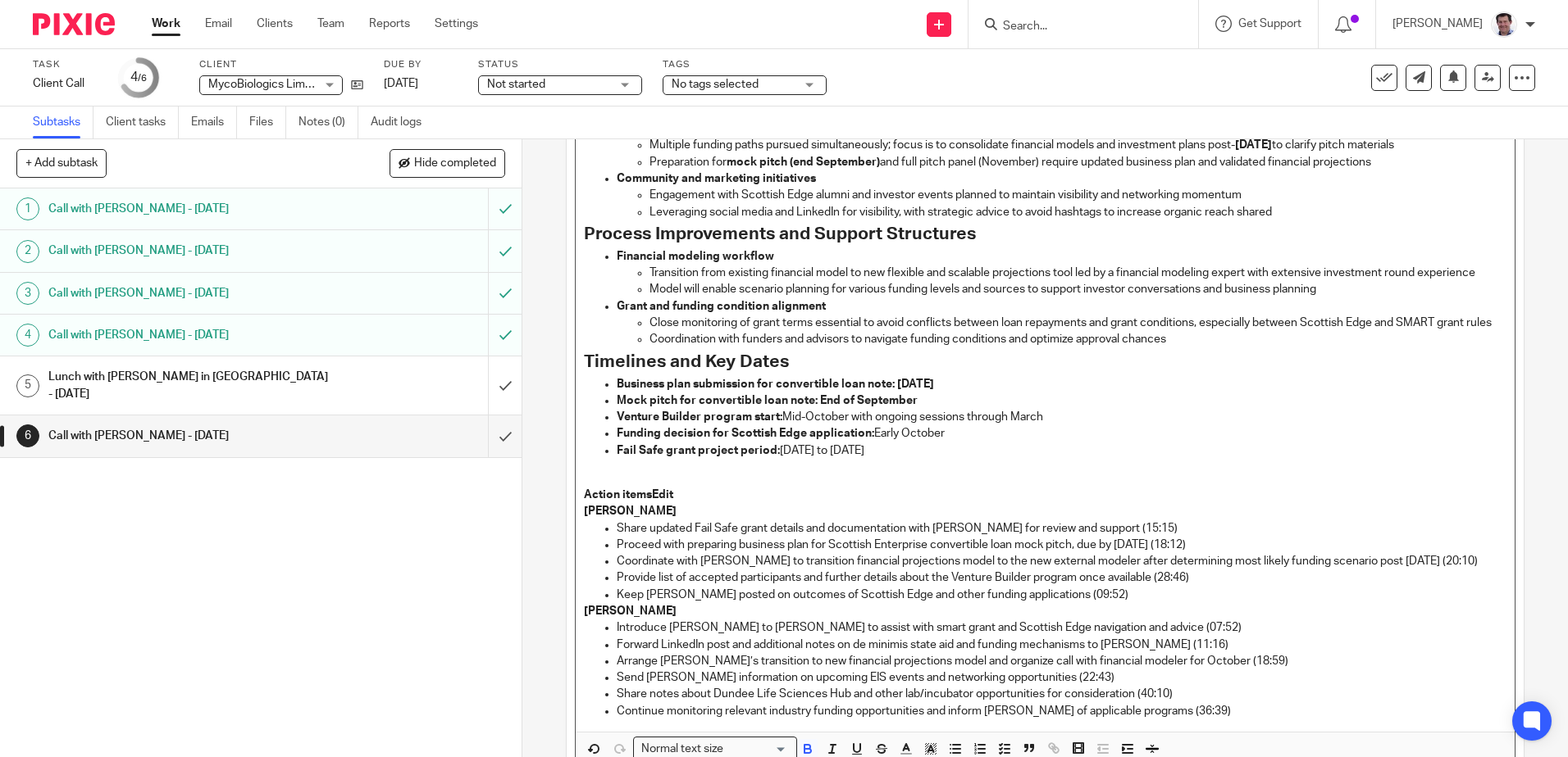
click at [674, 504] on p "Action itemsEdit" at bounding box center [1044, 495] width 922 height 17
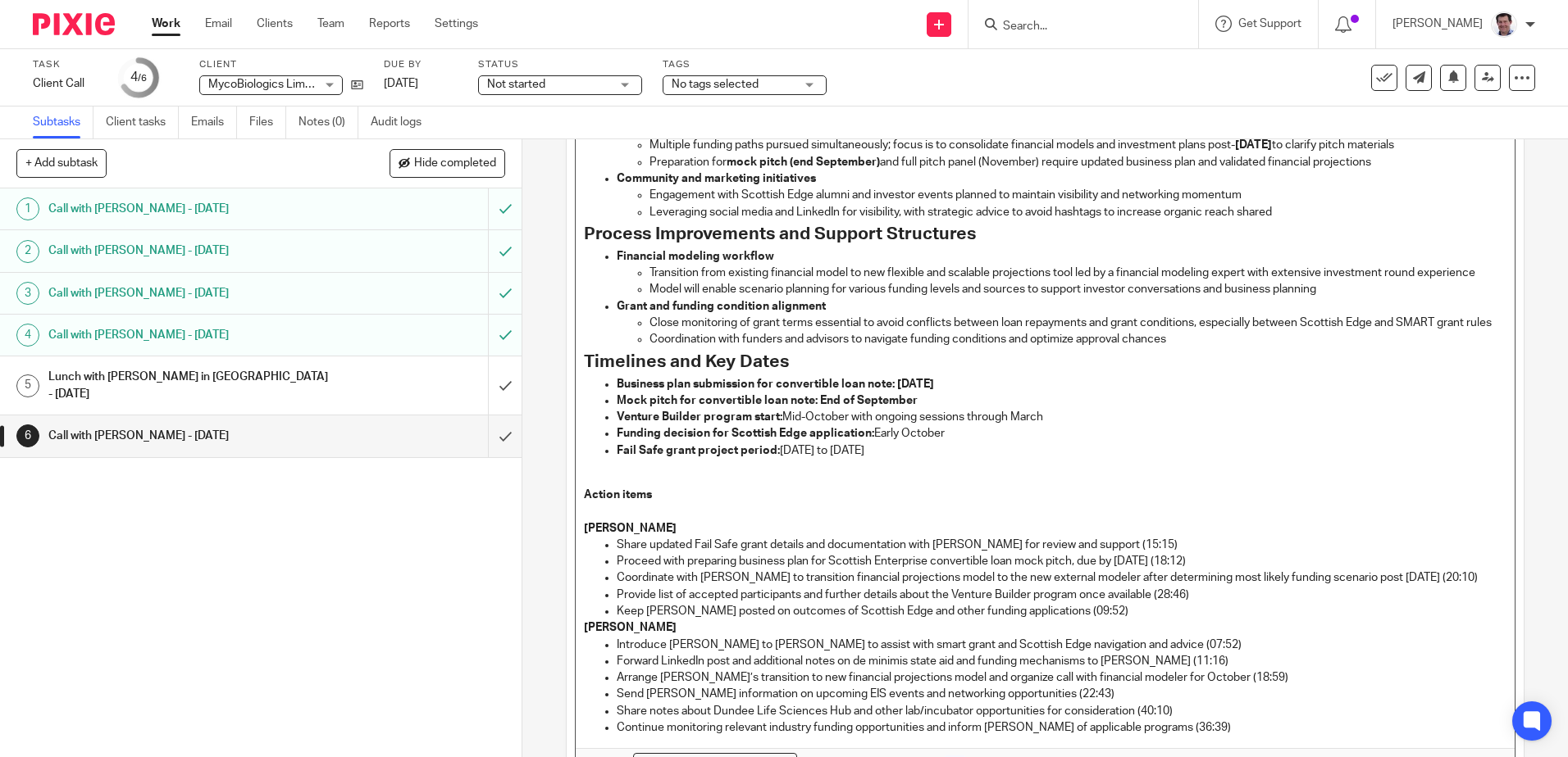
click at [1136, 553] on p "Share updated Fail Safe grant details and documentation with [PERSON_NAME] for …" at bounding box center [1061, 545] width 889 height 17
click at [1231, 570] on p "Proceed with preparing business plan for Scottish Enterprise convertible loan m…" at bounding box center [1061, 561] width 889 height 17
click at [1475, 586] on p "Coordinate with [PERSON_NAME] to transition financial projections model to the …" at bounding box center [1061, 578] width 889 height 17
click at [1197, 604] on p "Provide list of accepted participants and further details about the Venture Bui…" at bounding box center [1061, 595] width 889 height 17
click at [1069, 619] on p "Keep [PERSON_NAME] posted on outcomes of Scottish Edge and other funding applic…" at bounding box center [1061, 612] width 889 height 17
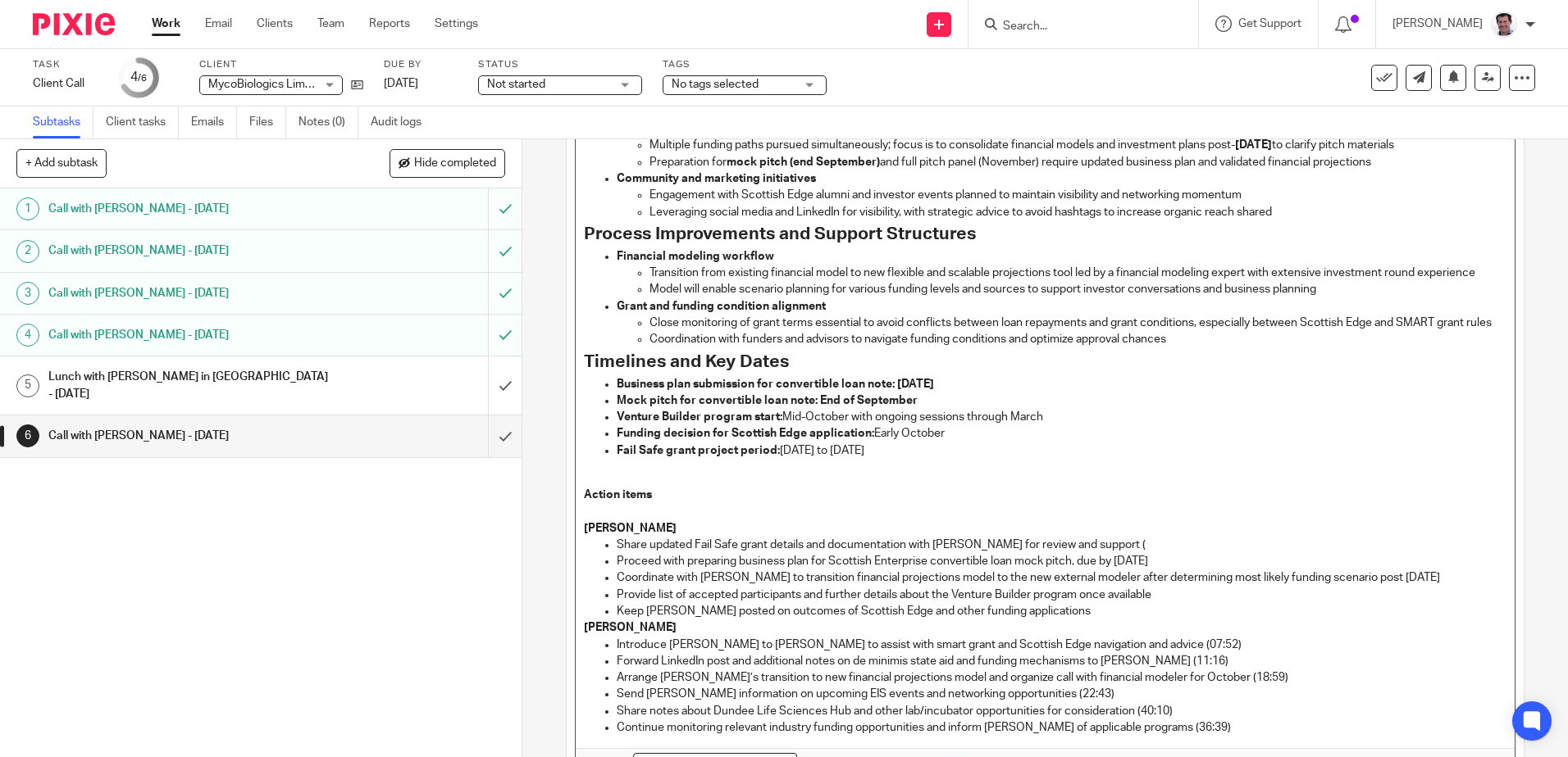
click at [1136, 653] on p "Introduce [PERSON_NAME] to [PERSON_NAME] to assist with smart grant and Scottis…" at bounding box center [1061, 645] width 889 height 17
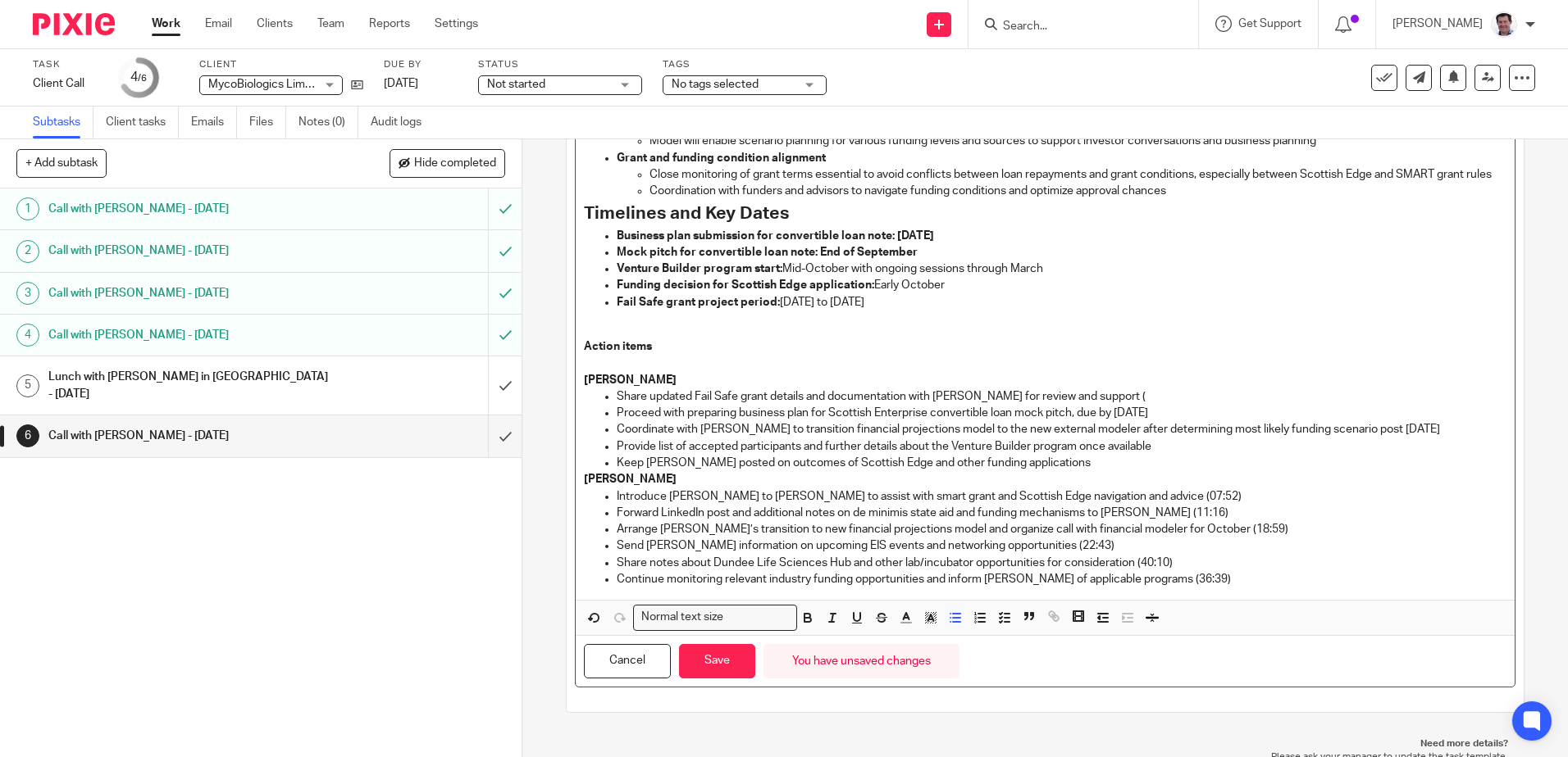
scroll to position [1024, 0]
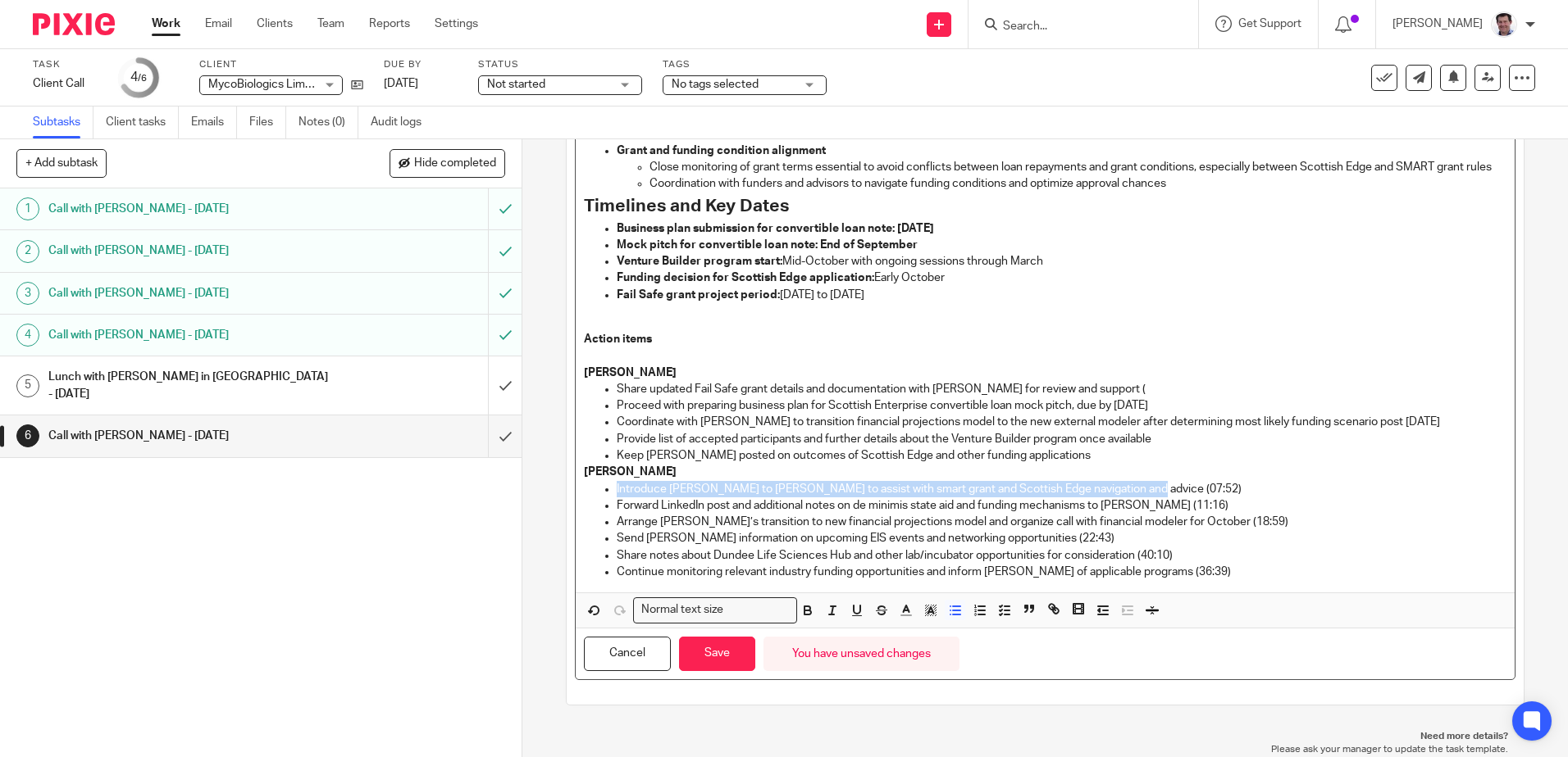
drag, startPoint x: 1137, startPoint y: 490, endPoint x: 614, endPoint y: 485, distance: 523.0
click at [617, 485] on p "Introduce [PERSON_NAME] to [PERSON_NAME] to assist with smart grant and Scottis…" at bounding box center [1061, 489] width 889 height 17
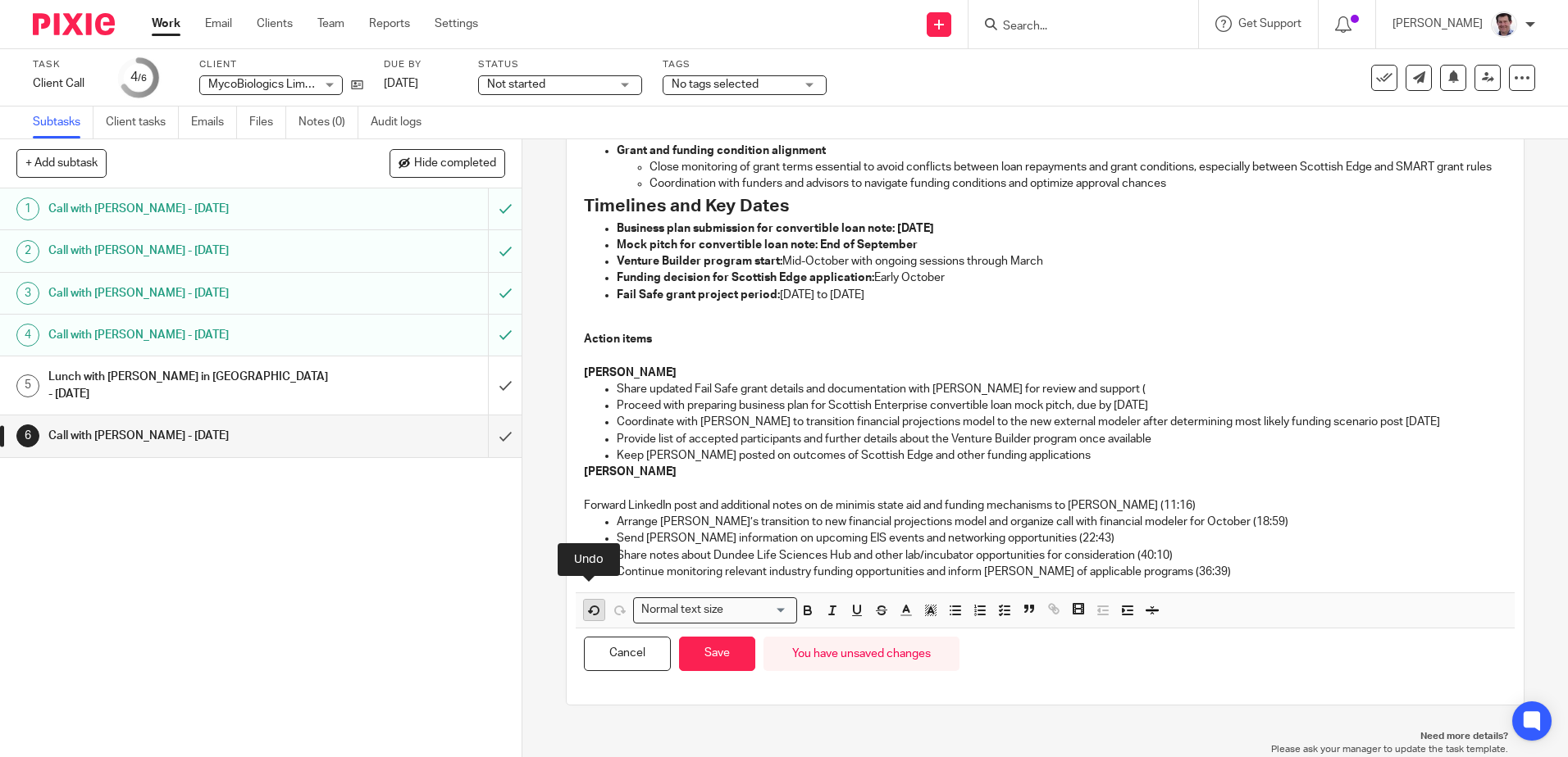
click at [587, 611] on icon "button" at bounding box center [594, 611] width 15 height 15
click at [1184, 507] on p "Forward LinkedIn post and additional notes on de minimis state aid and funding …" at bounding box center [1061, 506] width 889 height 17
click at [1232, 525] on p "Arrange [PERSON_NAME]’s transition to new financial projections model and organ…" at bounding box center [1061, 521] width 889 height 17
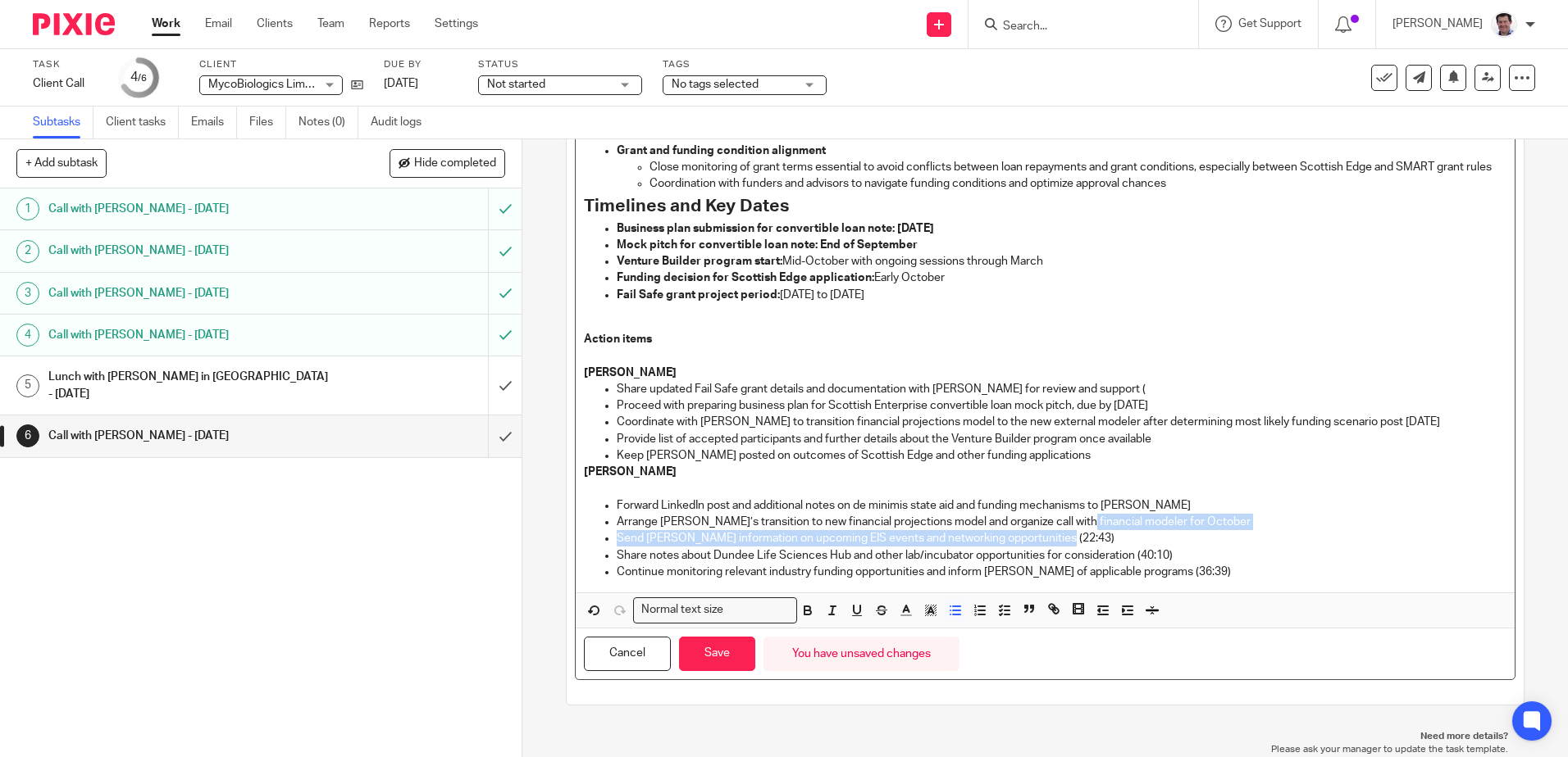
click at [1071, 530] on ul "Forward LinkedIn post and additional notes on de minimis state aid and funding …" at bounding box center [1044, 539] width 922 height 83
click at [1076, 533] on p "Send [PERSON_NAME] information on upcoming EIS events and networking opportunit…" at bounding box center [1061, 538] width 889 height 17
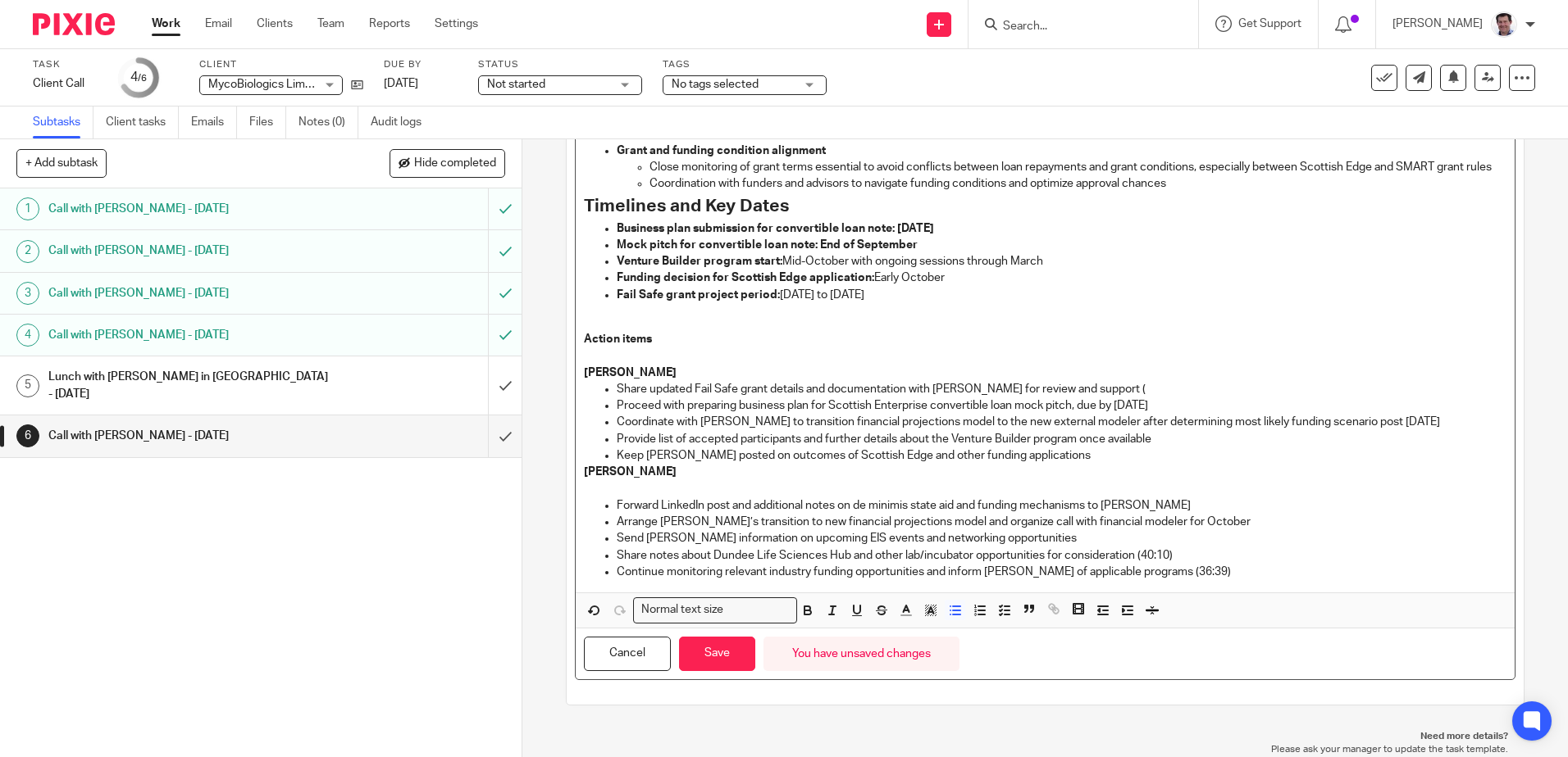
click at [1184, 557] on p "Share notes about Dundee Life Sciences Hub and other lab/incubator opportunitie…" at bounding box center [1061, 555] width 889 height 17
click at [1179, 573] on p "Continue monitoring relevant industry funding opportunities and inform [PERSON_…" at bounding box center [1061, 572] width 889 height 17
click at [1059, 455] on p "Keep [PERSON_NAME] posted on outcomes of Scottish Edge and other funding applic…" at bounding box center [1061, 455] width 889 height 17
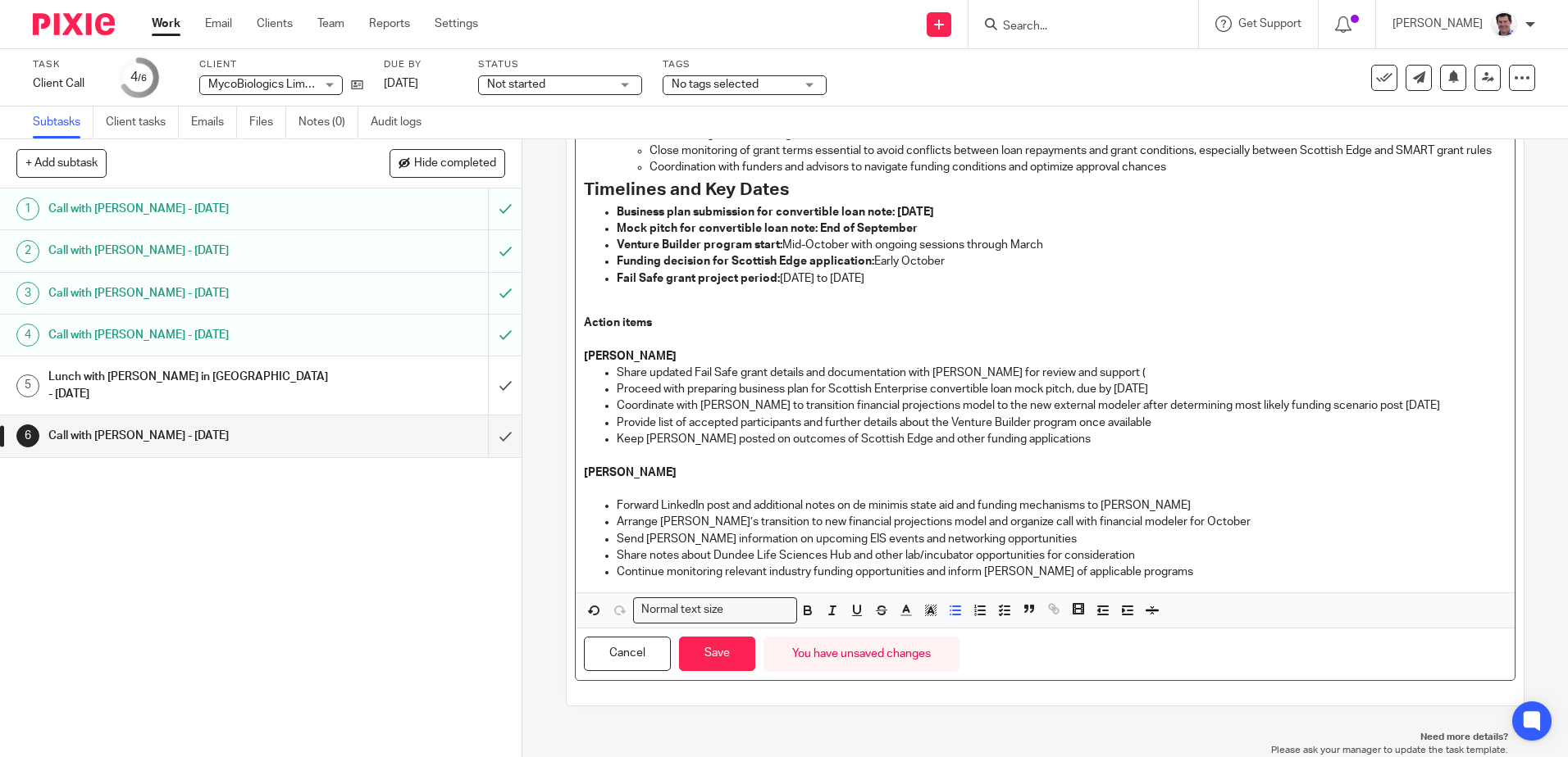
click at [681, 481] on p "[PERSON_NAME]" at bounding box center [1044, 473] width 922 height 17
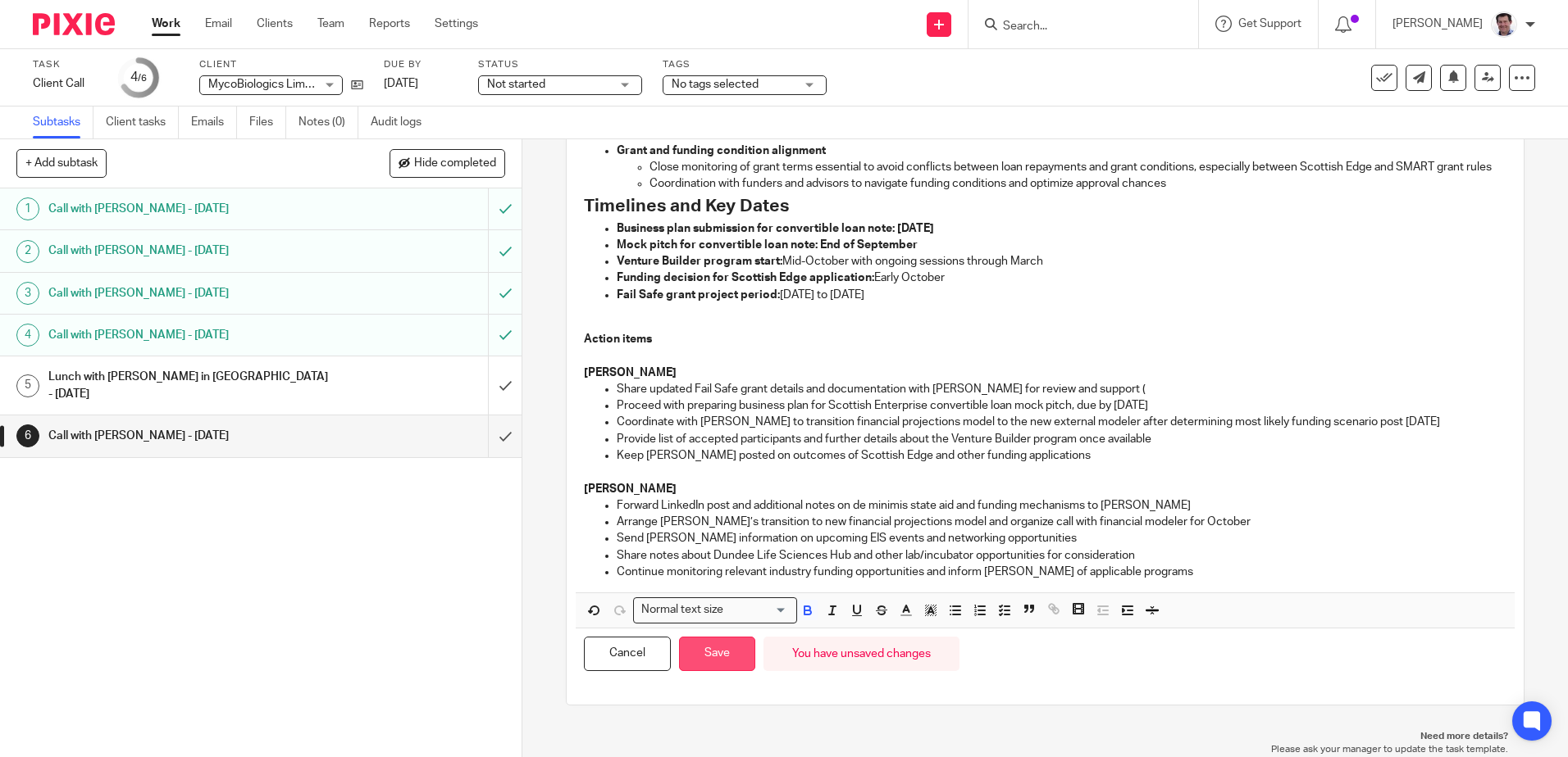
click at [719, 653] on button "Save" at bounding box center [717, 655] width 76 height 36
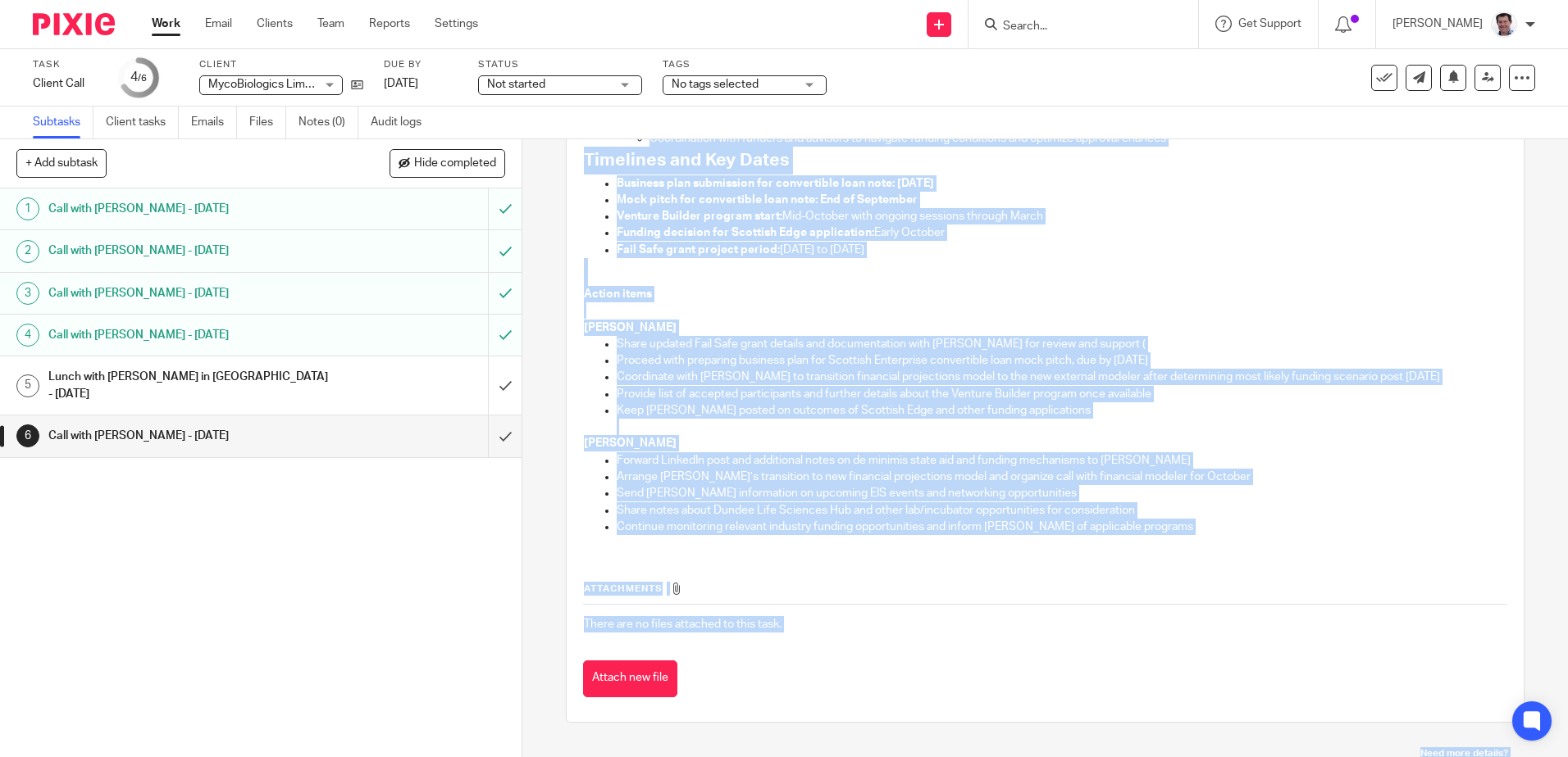
scroll to position [1099, 0]
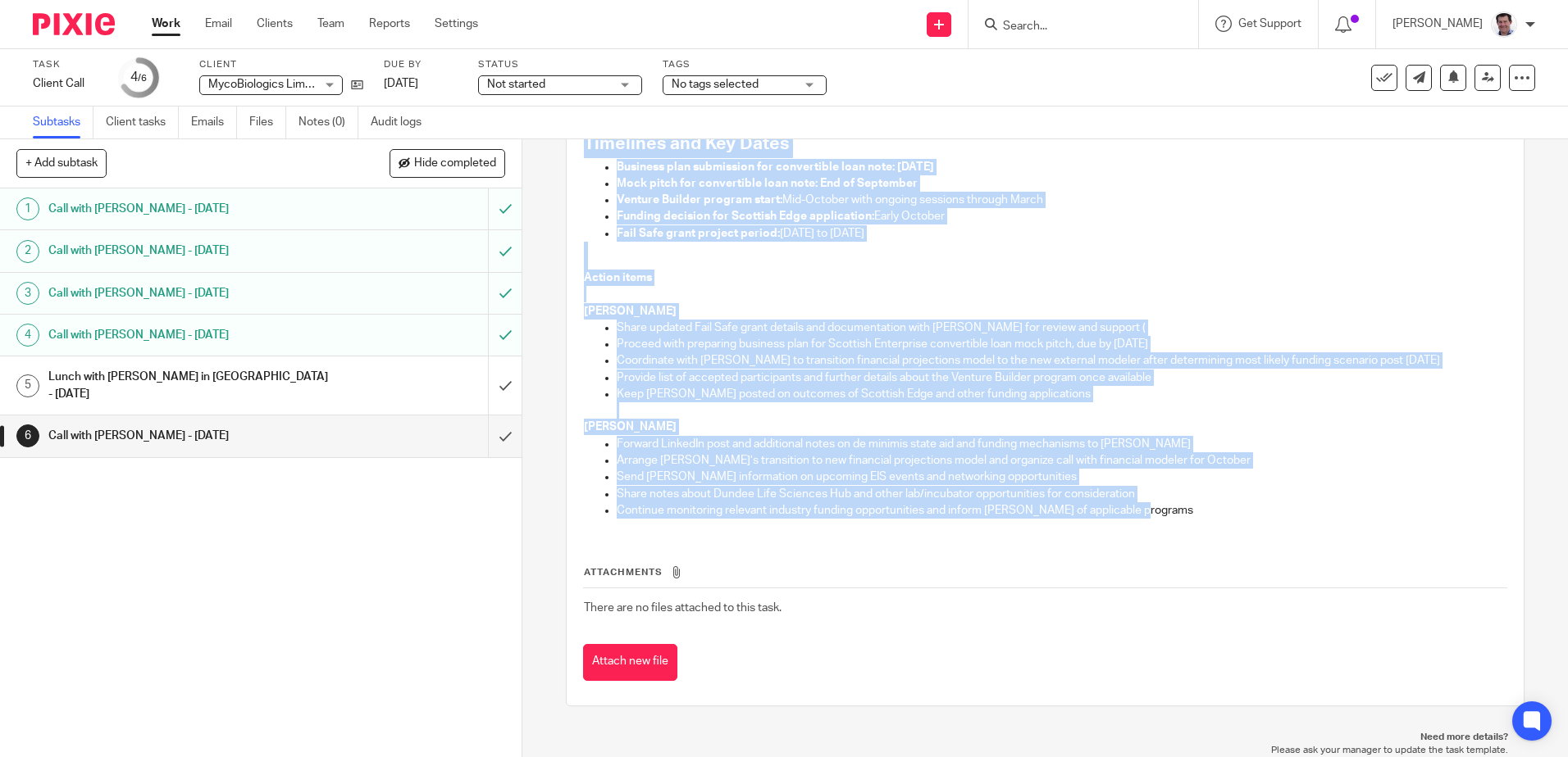
drag, startPoint x: 580, startPoint y: 289, endPoint x: 1142, endPoint y: 525, distance: 609.5
copy div "Loremip dol Sitametcon Adipisci Elitsed doeiusm tempor inc utlaboreet Dolorema …"
